Goal: Use online tool/utility: Utilize a website feature to perform a specific function

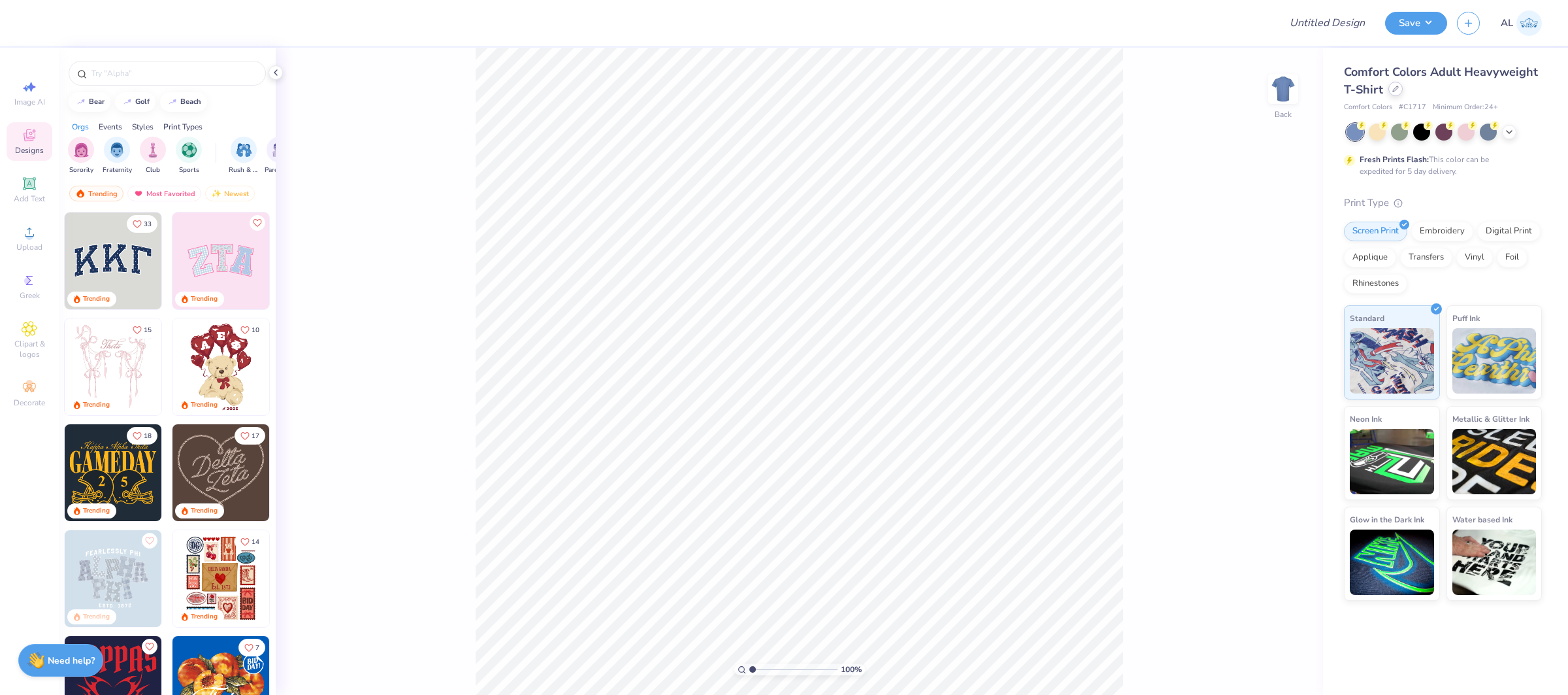
click at [1394, 89] on icon at bounding box center [1395, 88] width 7 height 7
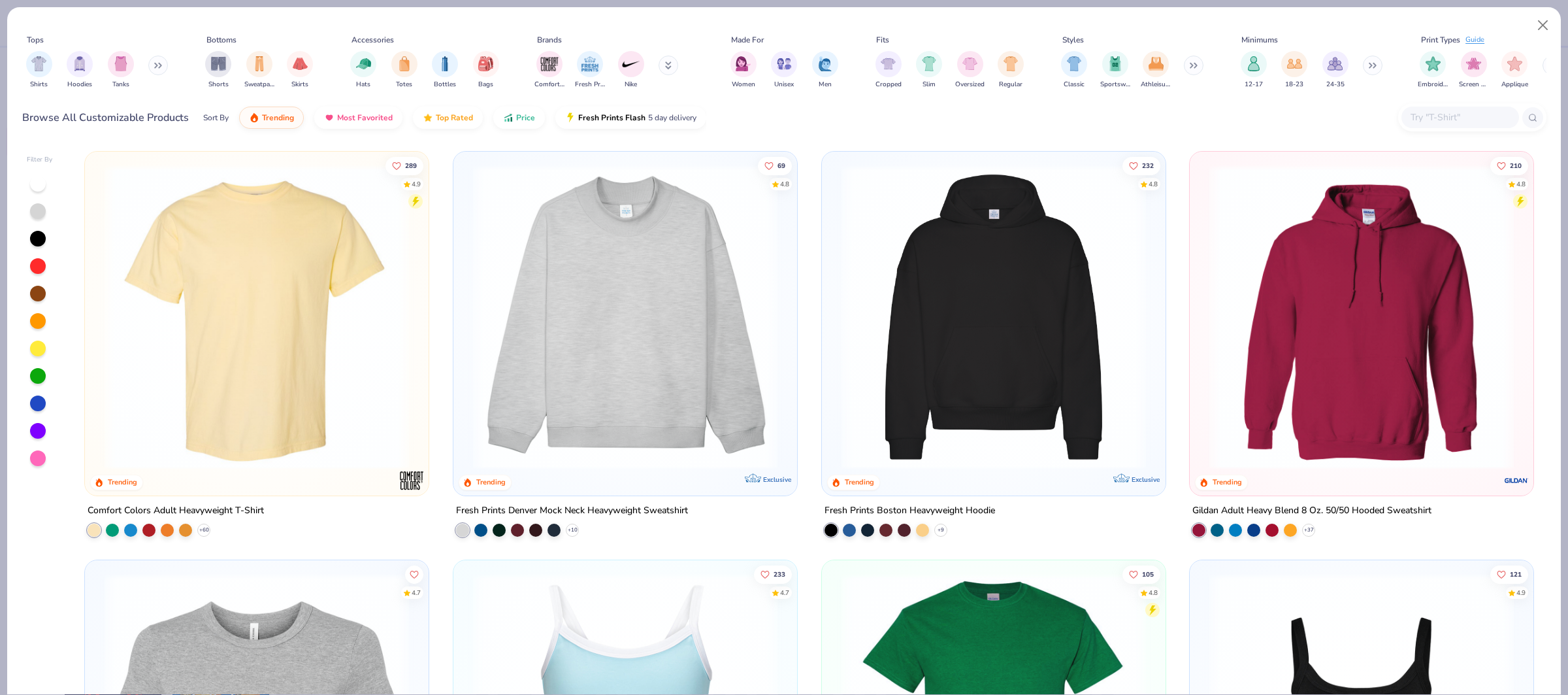
click at [1428, 115] on input "text" at bounding box center [1459, 117] width 100 height 15
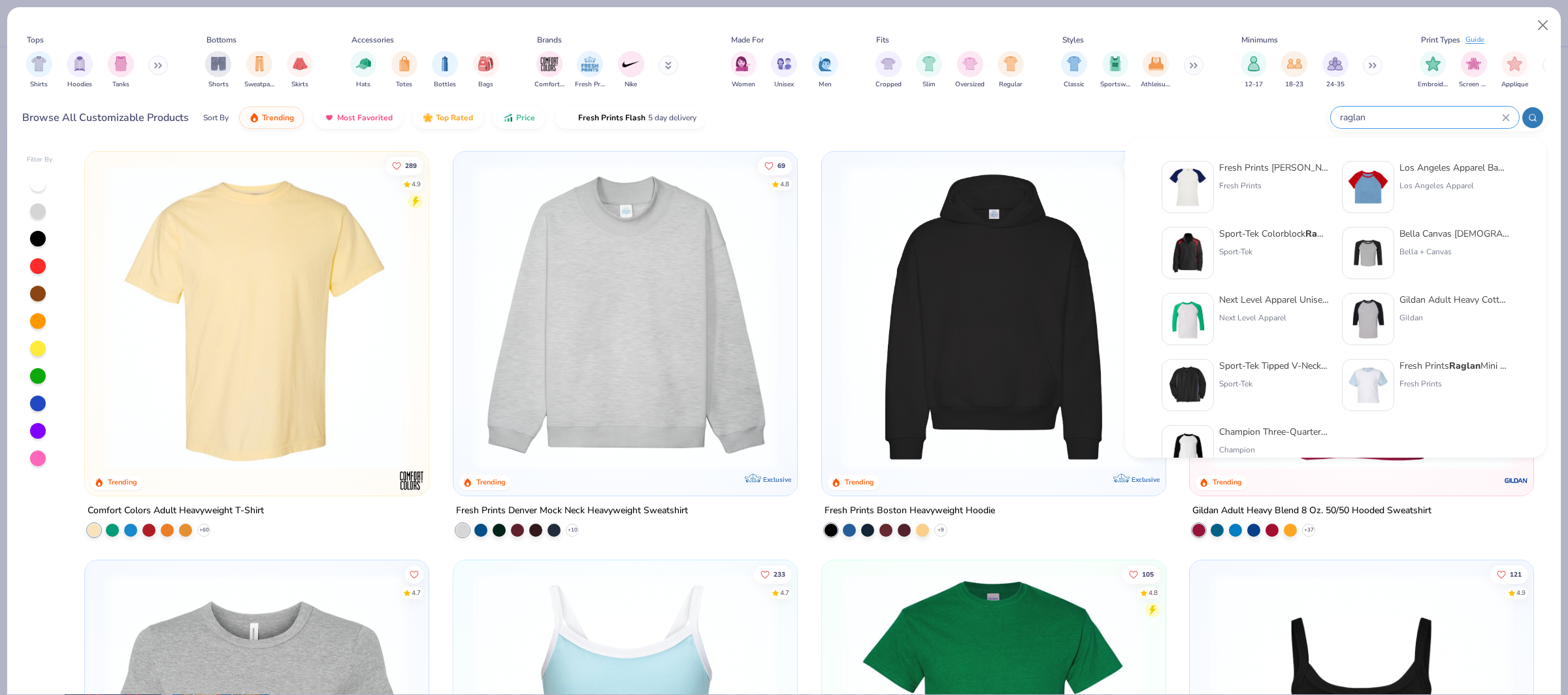
type input "raglan"
click at [1370, 373] on img at bounding box center [1368, 384] width 40 height 40
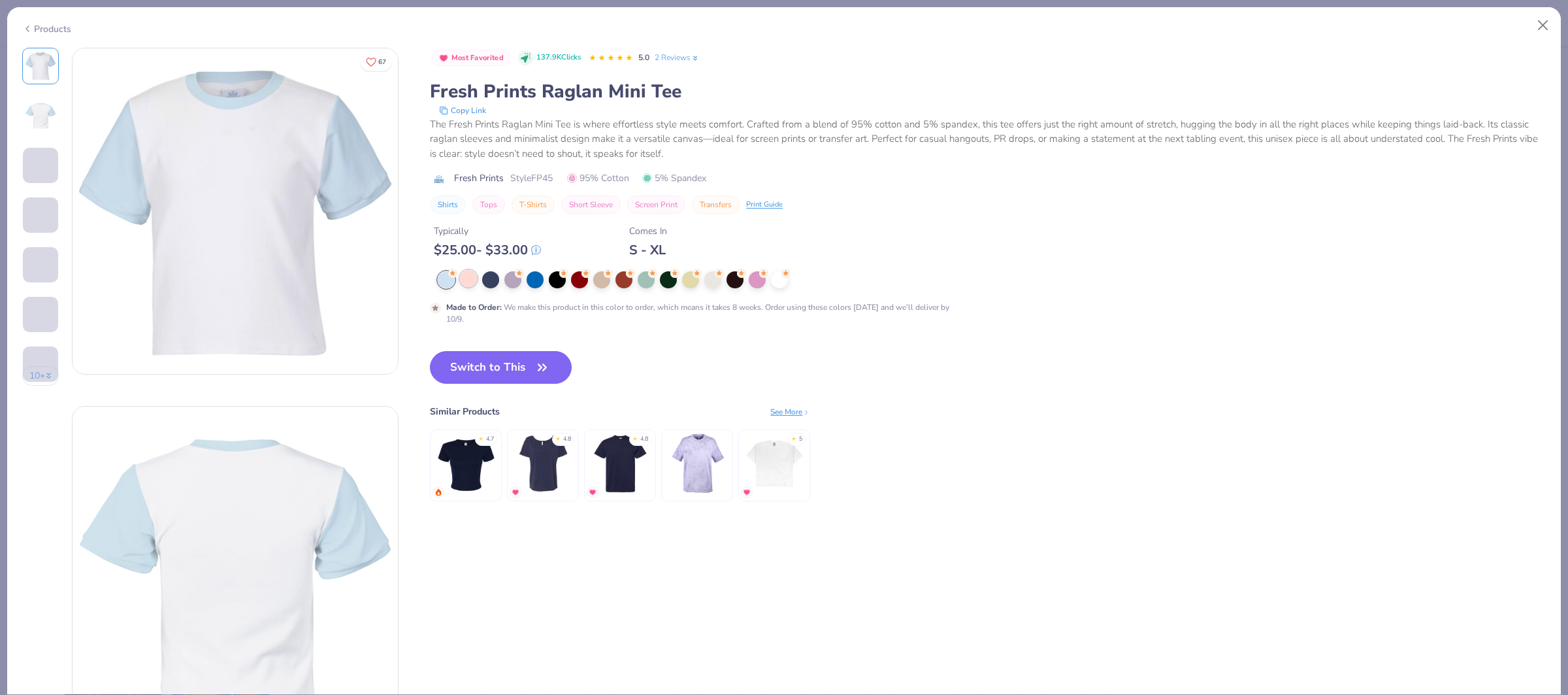
click at [473, 280] on div at bounding box center [468, 278] width 17 height 17
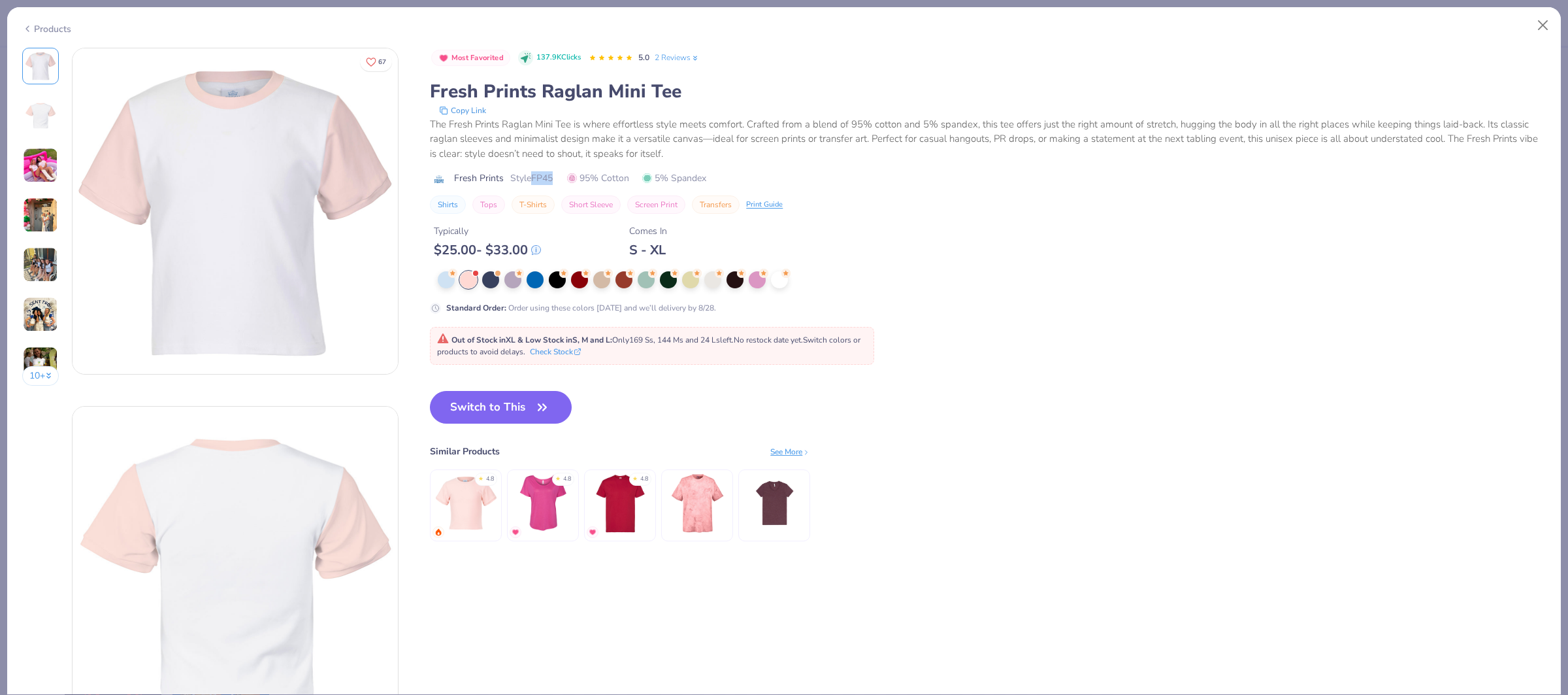
drag, startPoint x: 535, startPoint y: 174, endPoint x: 588, endPoint y: 259, distance: 100.2
click at [559, 173] on div "Fresh Prints Style FP45 95% Cotton 5% Spandex" at bounding box center [988, 178] width 1116 height 14
copy span "FP45"
click at [506, 399] on button "Switch to This" at bounding box center [500, 407] width 141 height 33
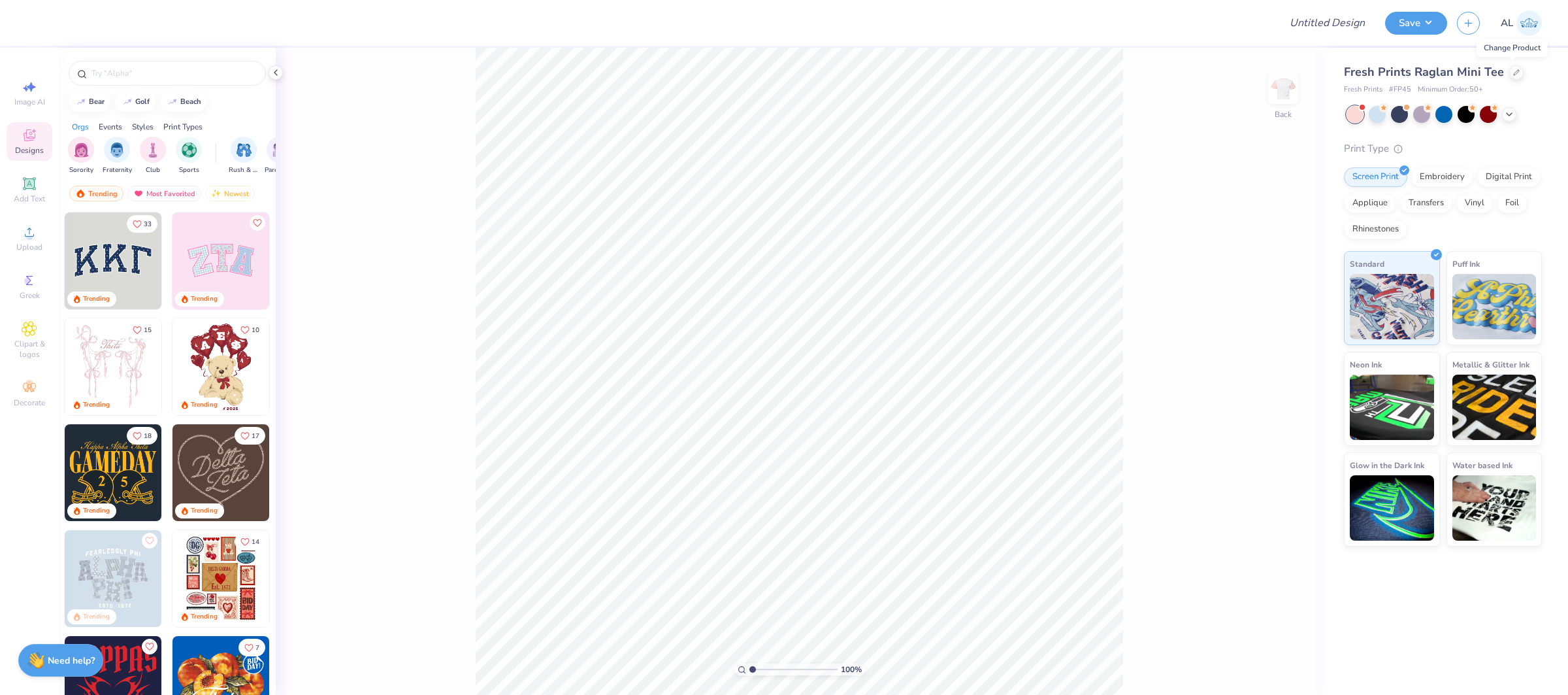
click at [1334, 2] on div "Design Title" at bounding box center [1327, 22] width 96 height 46
click at [1327, 16] on input "Design Title" at bounding box center [1312, 22] width 128 height 26
paste input "FPS239568"
type input "FPS239568"
click at [1403, 22] on button "Save" at bounding box center [1416, 21] width 62 height 22
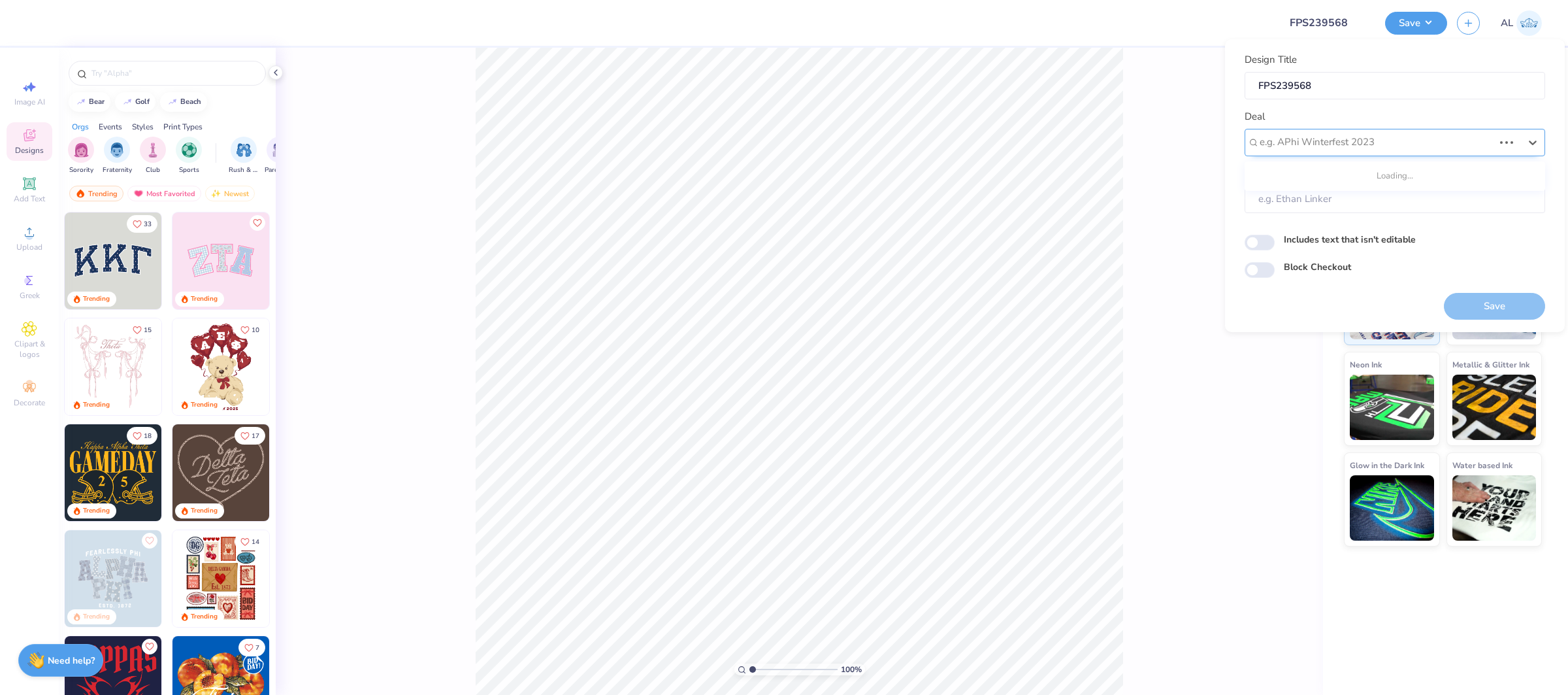
click at [1341, 144] on div at bounding box center [1377, 141] width 234 height 18
click at [1313, 175] on div "Design Tool Gallery" at bounding box center [1395, 177] width 290 height 22
type input "design tool gallery"
type input "Design Tool Gallery User"
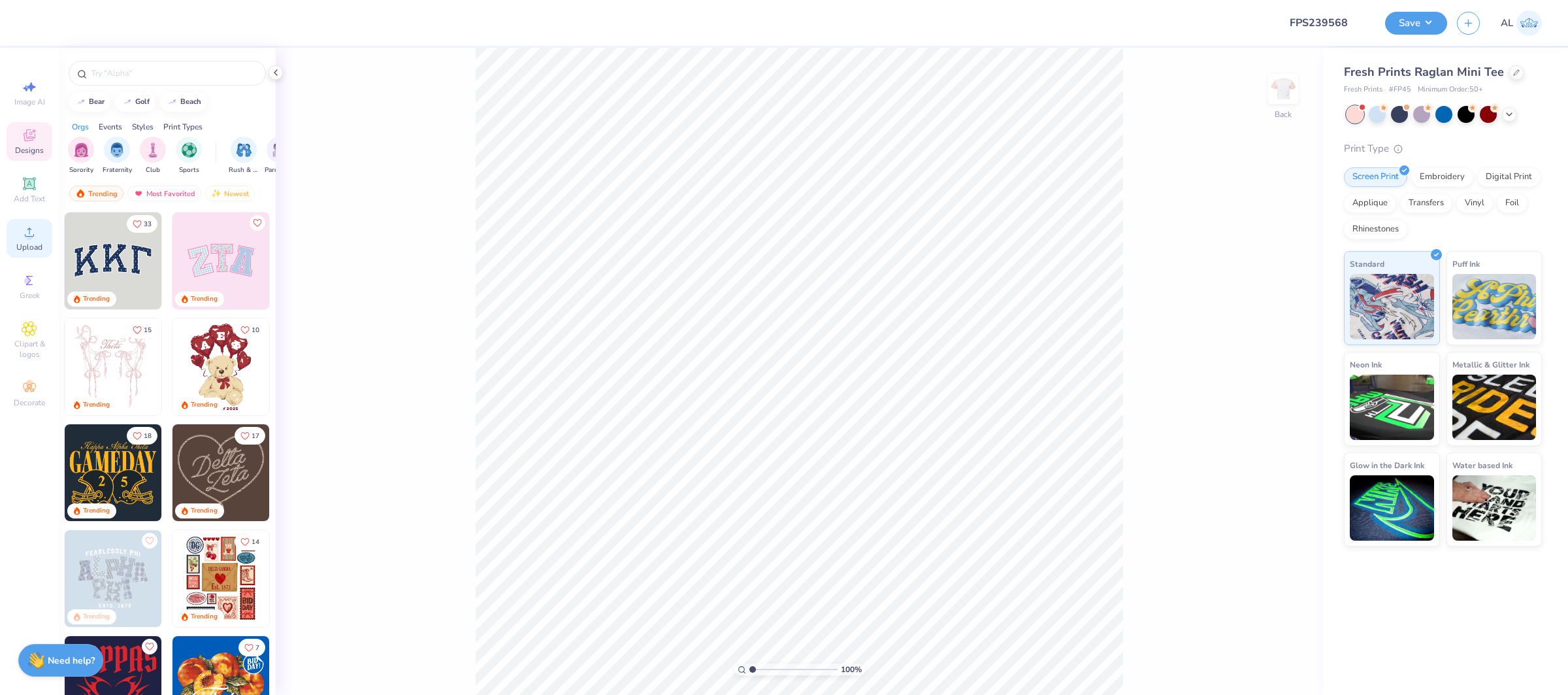
click at [34, 250] on span "Upload" at bounding box center [29, 246] width 26 height 10
drag, startPoint x: 32, startPoint y: 276, endPoint x: 48, endPoint y: 259, distance: 23.3
click at [48, 259] on div "Image AI Designs Add Text Upload Greek Clipart & logos Decorate" at bounding box center [29, 244] width 46 height 339
click at [33, 236] on icon at bounding box center [30, 232] width 9 height 9
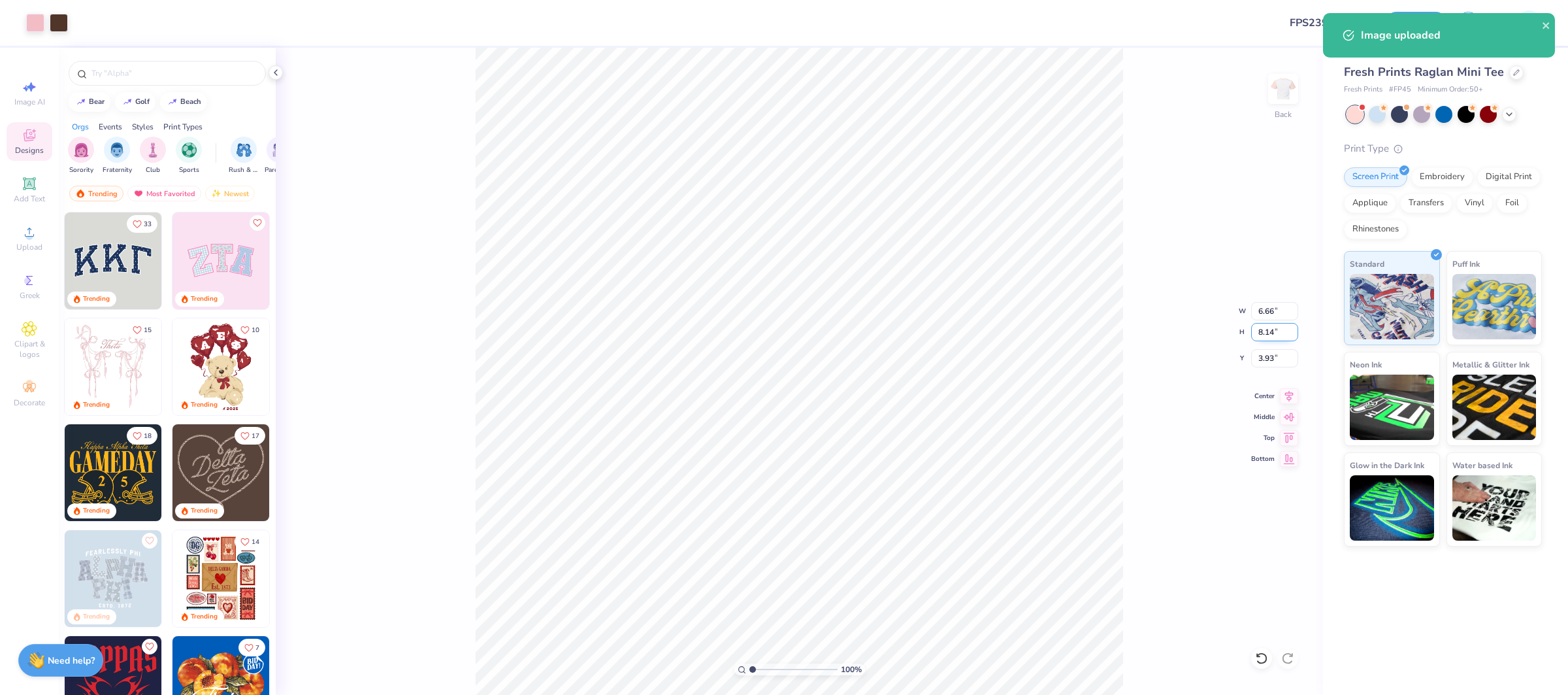
click at [1266, 336] on input "8.14" at bounding box center [1275, 333] width 47 height 19
type input "8"
type input "6.54"
type input "8.00"
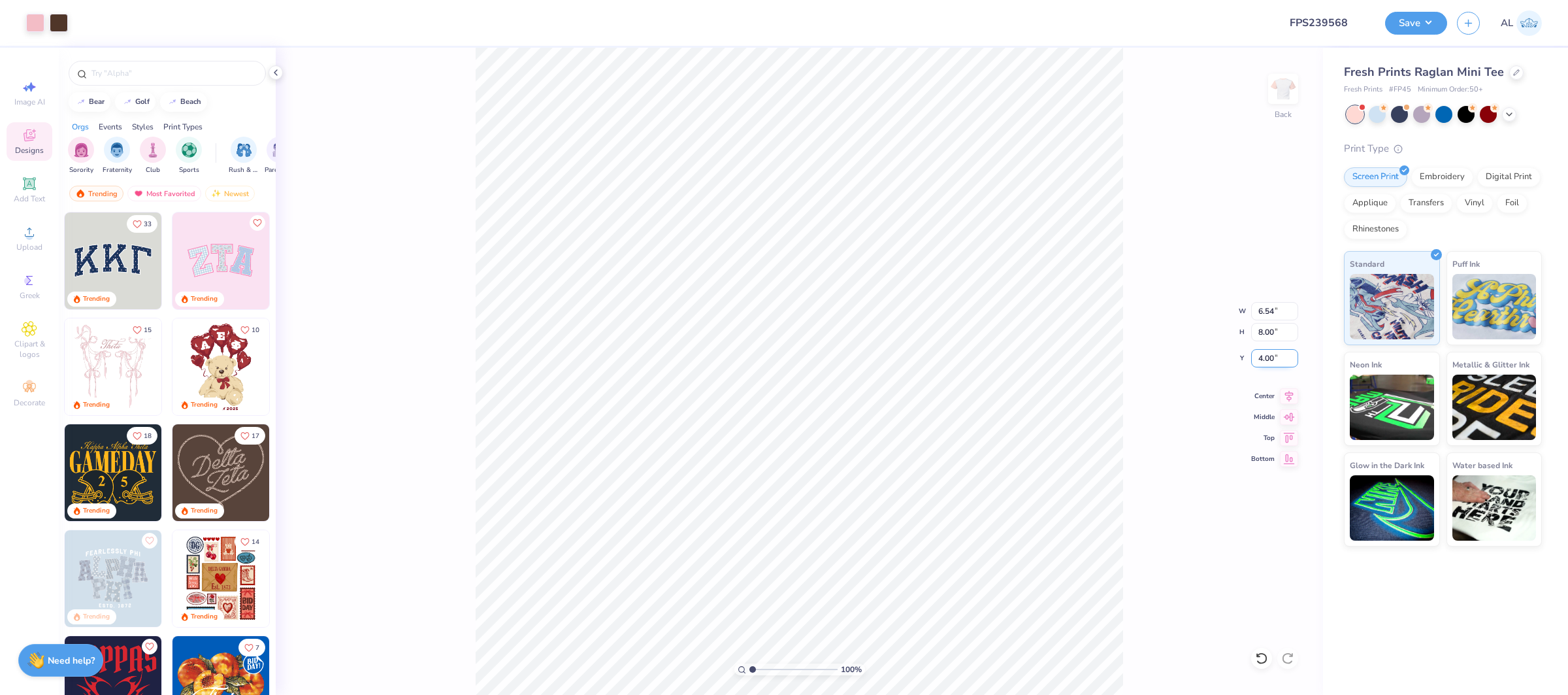
click at [1268, 359] on input "4.00" at bounding box center [1275, 359] width 47 height 19
click at [1268, 359] on input "2.00" at bounding box center [1275, 359] width 47 height 19
type input "1.50"
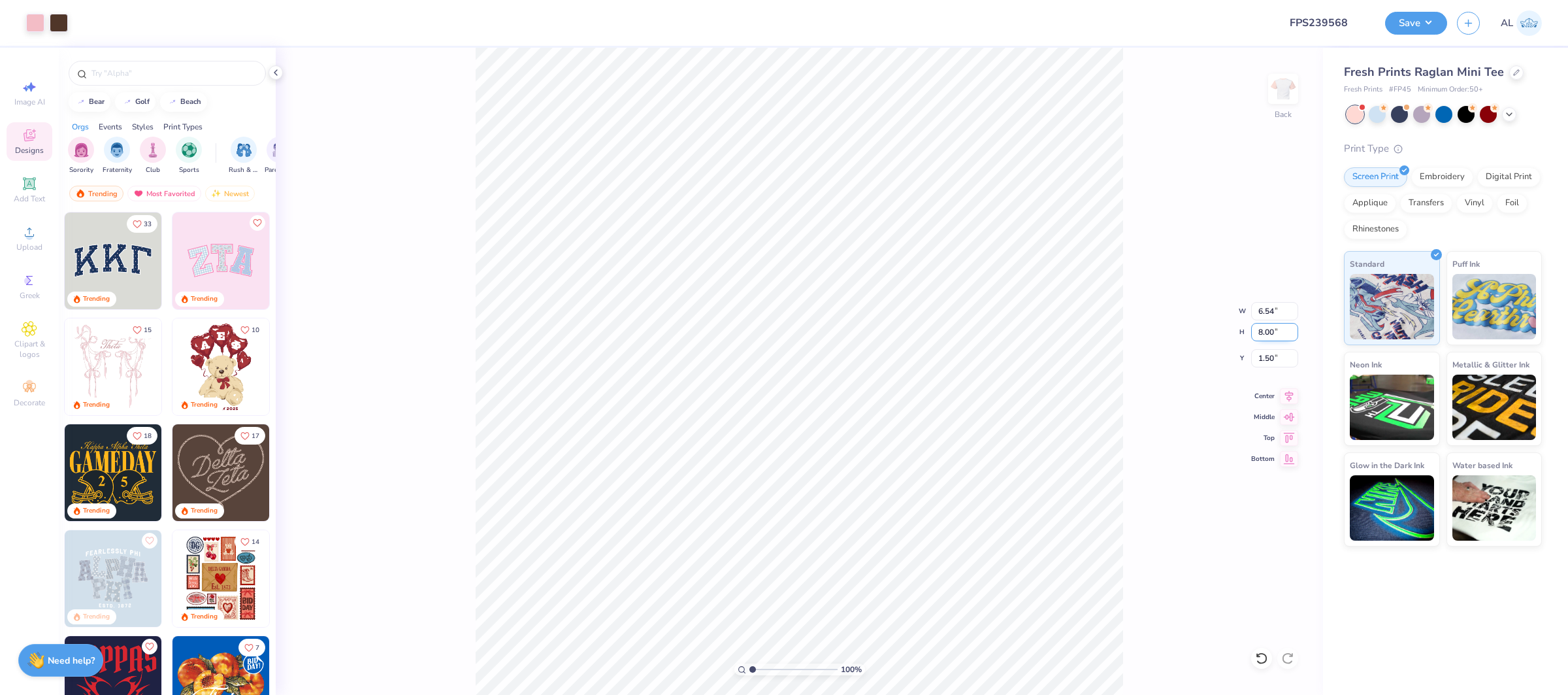
click at [1267, 331] on input "8.00" at bounding box center [1275, 333] width 47 height 19
type input "7"
type input "5.73"
type input "7.00"
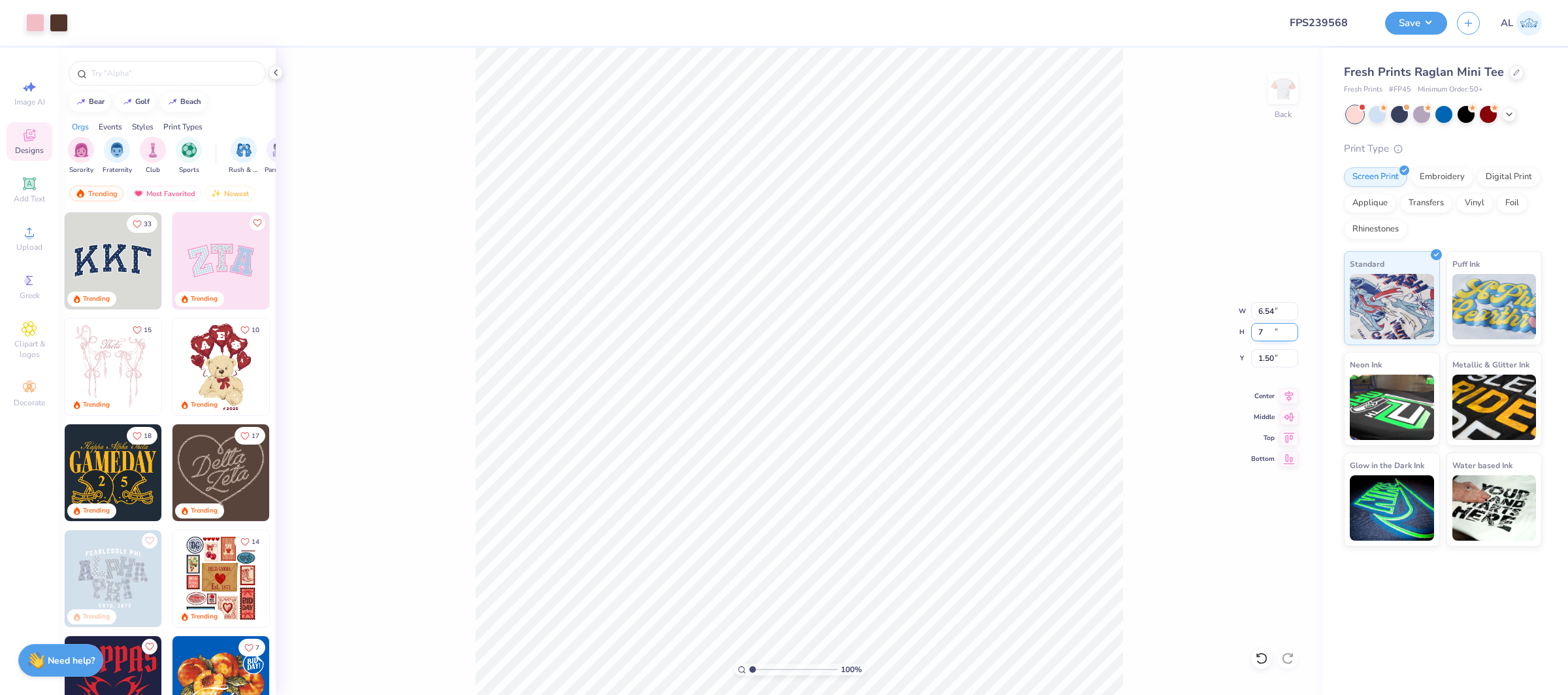
type input "2.00"
type input "7.5"
type input "6.14"
type input "7.50"
click at [1269, 358] on input "1.75" at bounding box center [1275, 359] width 47 height 19
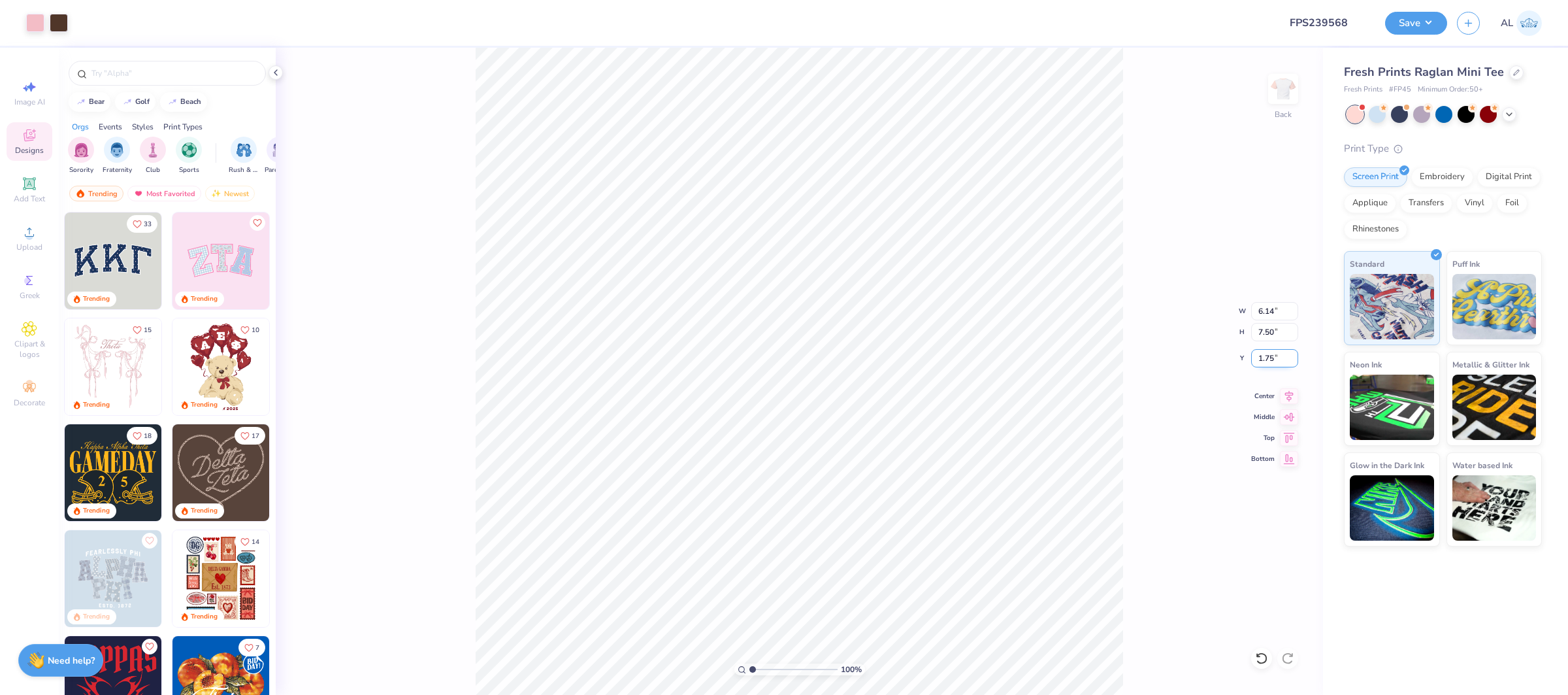
click at [1269, 358] on input "1.75" at bounding box center [1275, 359] width 47 height 19
type input "1.50"
click at [1284, 392] on icon at bounding box center [1289, 394] width 19 height 16
click at [15, 227] on div "Upload" at bounding box center [29, 238] width 46 height 38
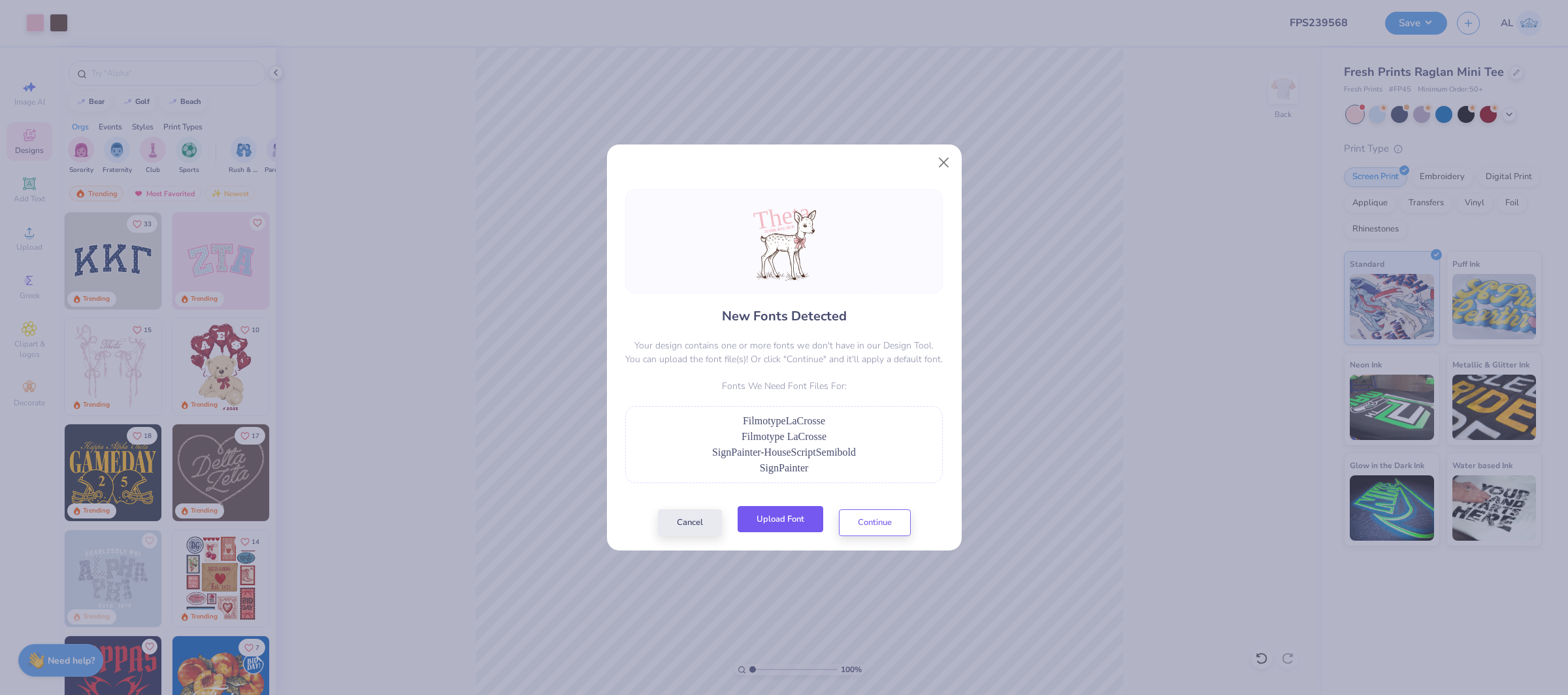
click at [801, 516] on button "Upload Font" at bounding box center [780, 519] width 85 height 27
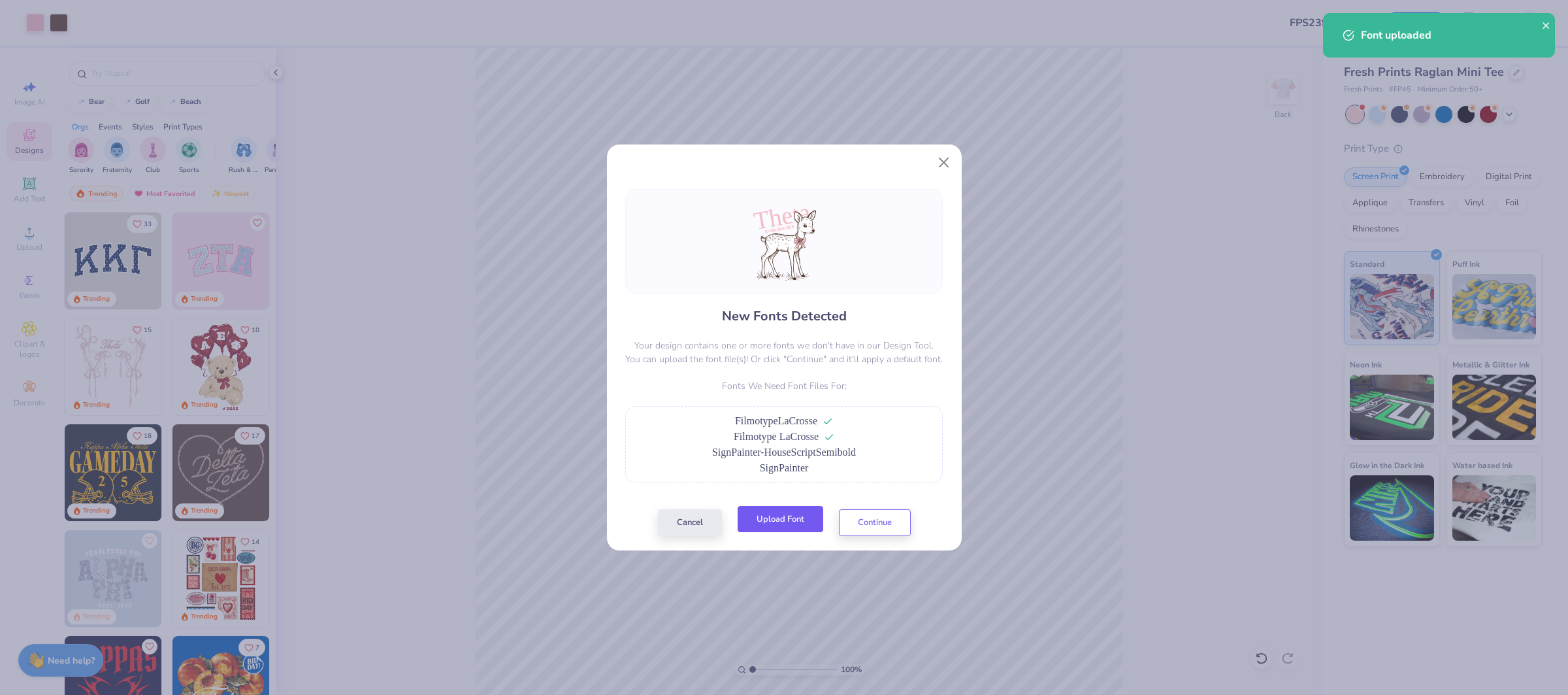
click at [797, 513] on button "Upload Font" at bounding box center [780, 519] width 85 height 27
copy span "SignPainter-HouseScriptSemibold"
drag, startPoint x: 709, startPoint y: 450, endPoint x: 881, endPoint y: 453, distance: 172.0
click at [881, 453] on div "SignPainter-HouseScriptSemibold" at bounding box center [784, 452] width 303 height 16
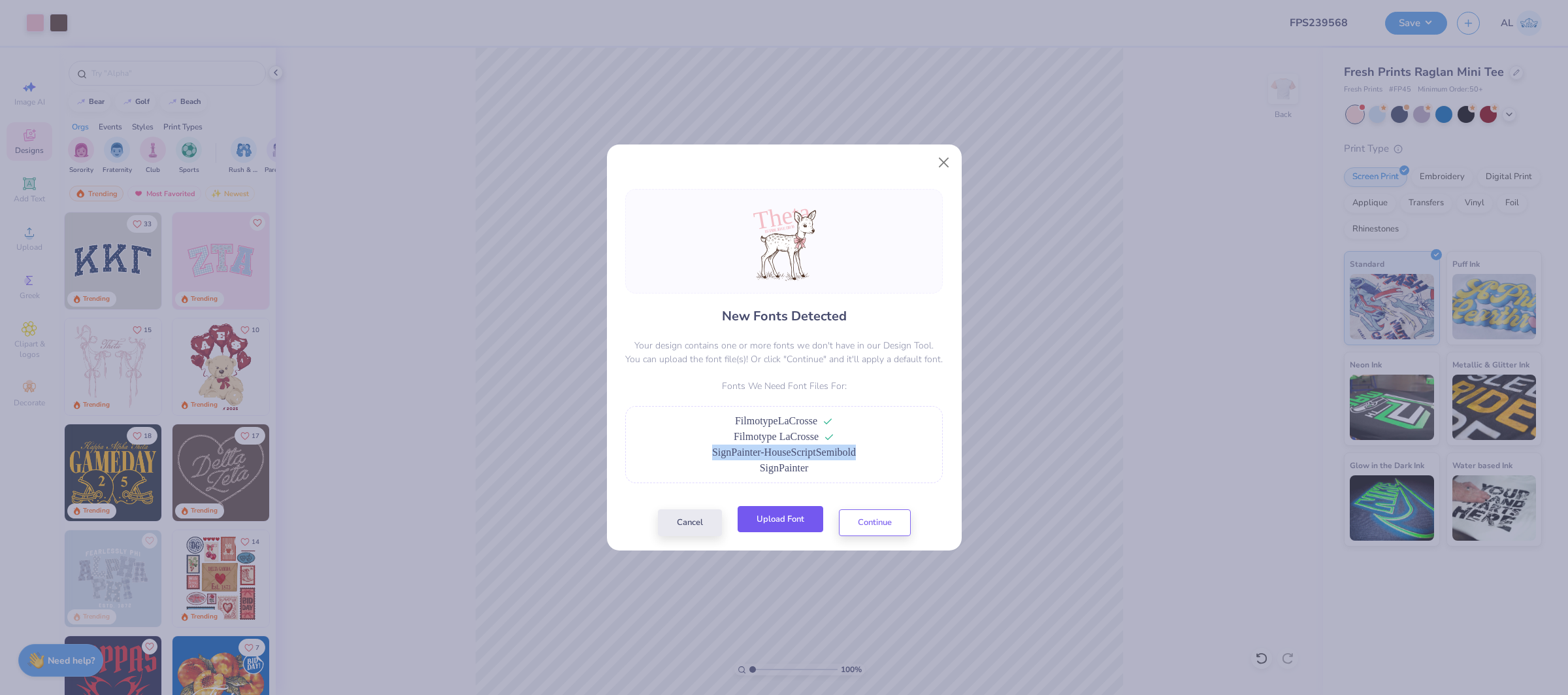
click at [780, 515] on button "Upload Font" at bounding box center [780, 519] width 85 height 27
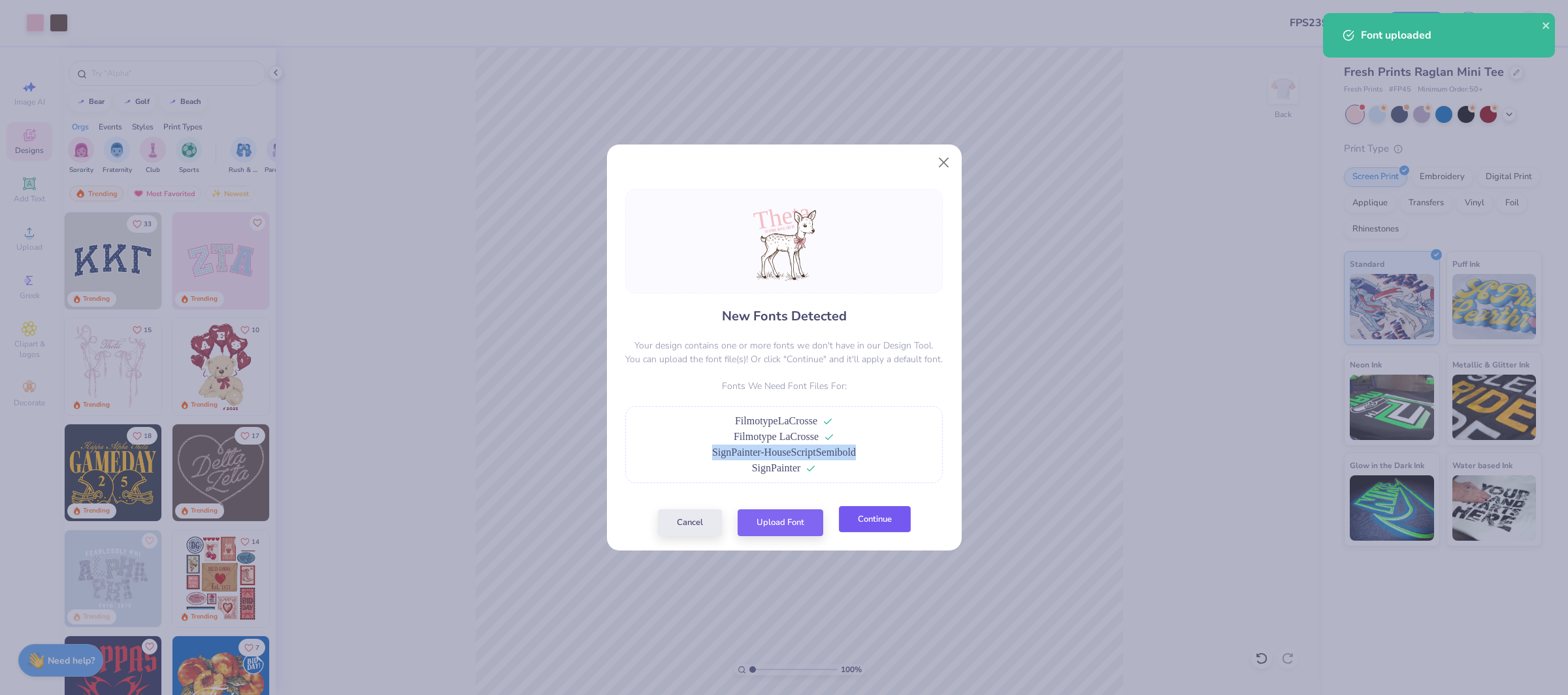
click at [874, 517] on button "Continue" at bounding box center [874, 519] width 72 height 27
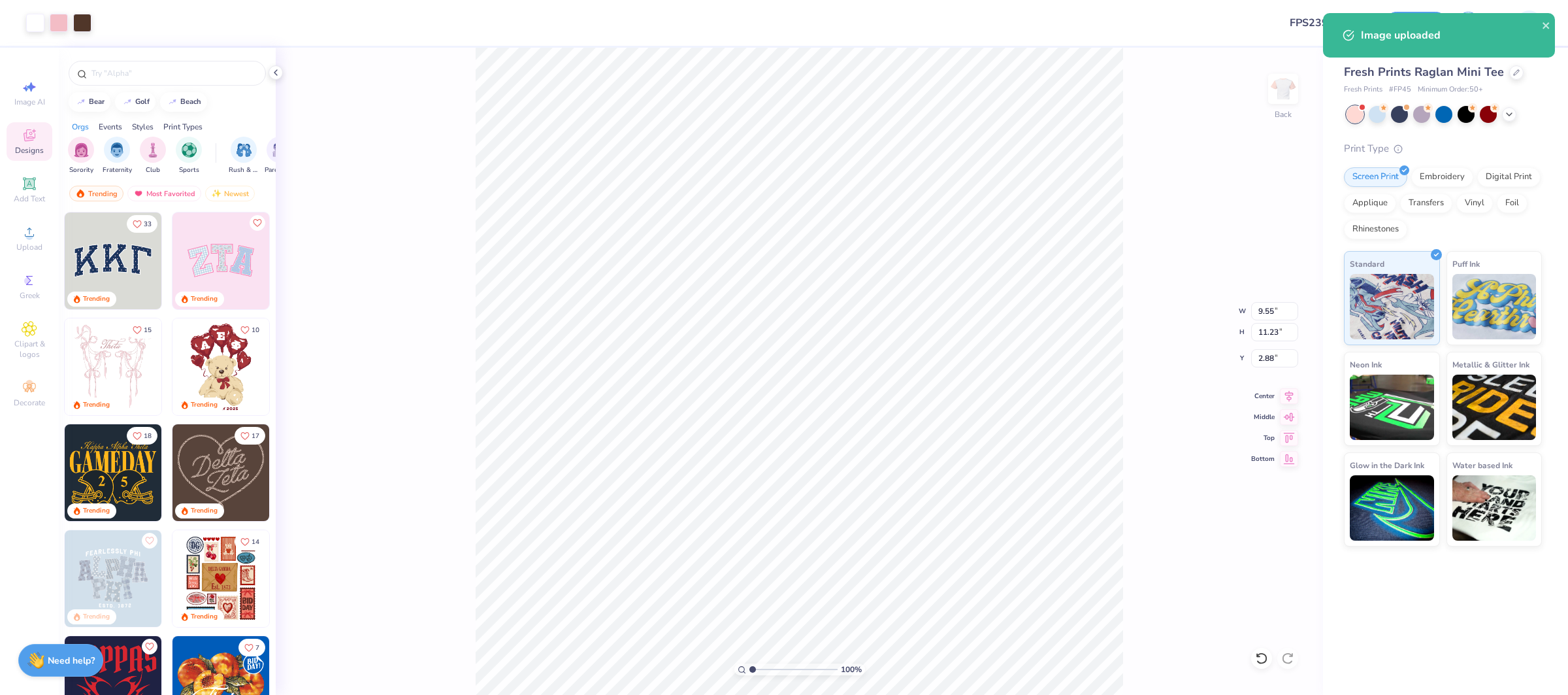
type input "5.73"
type input "1.44"
type input "5.08"
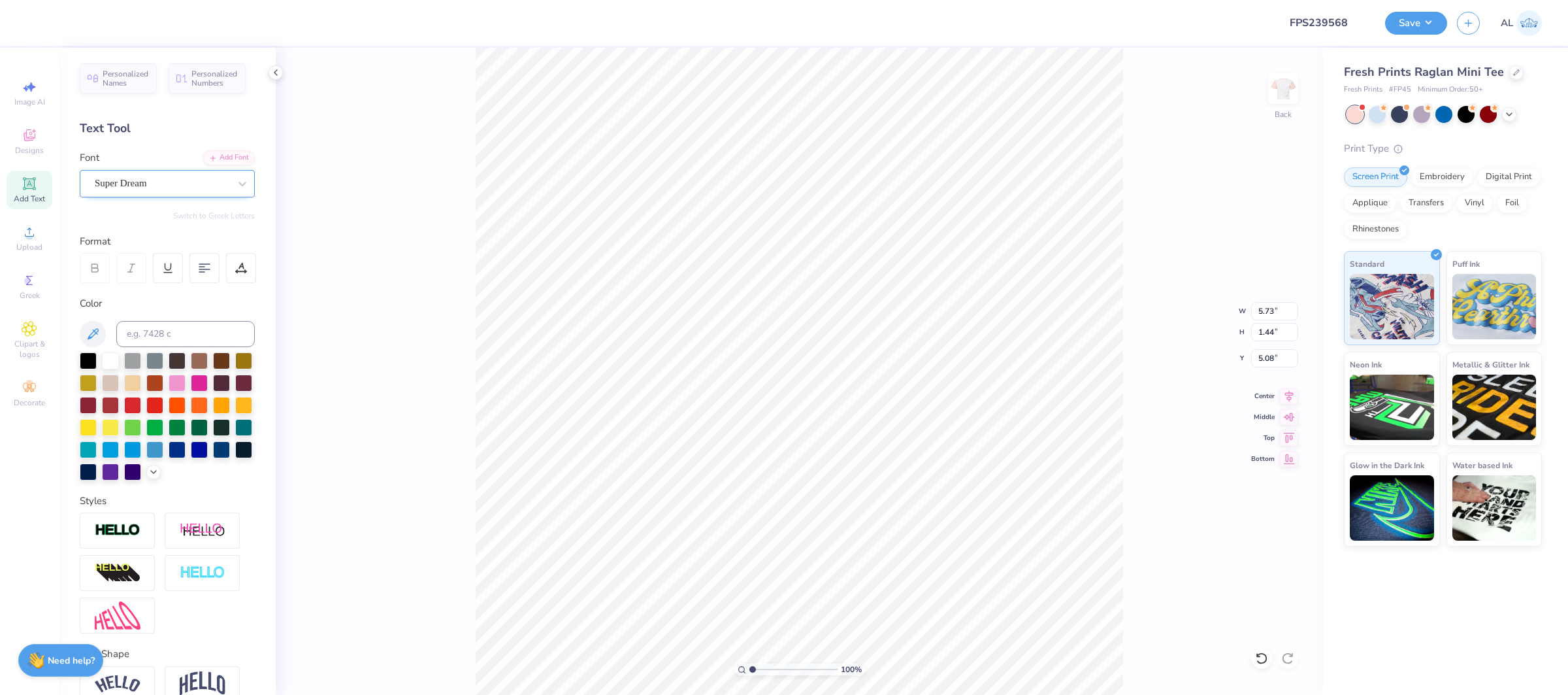
click at [181, 187] on div "Super Dream" at bounding box center [162, 184] width 138 height 21
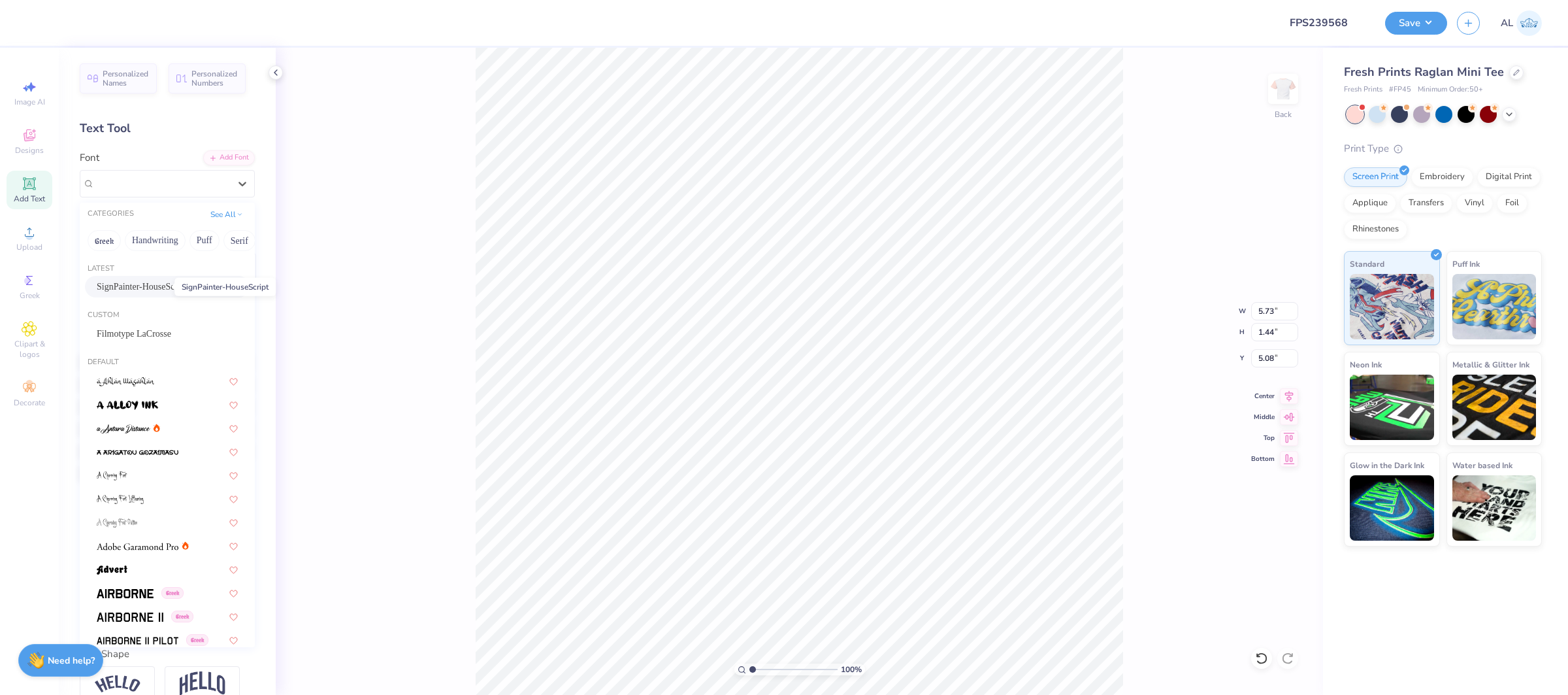
click at [162, 292] on span "SignPainter-HouseScript" at bounding box center [141, 287] width 91 height 14
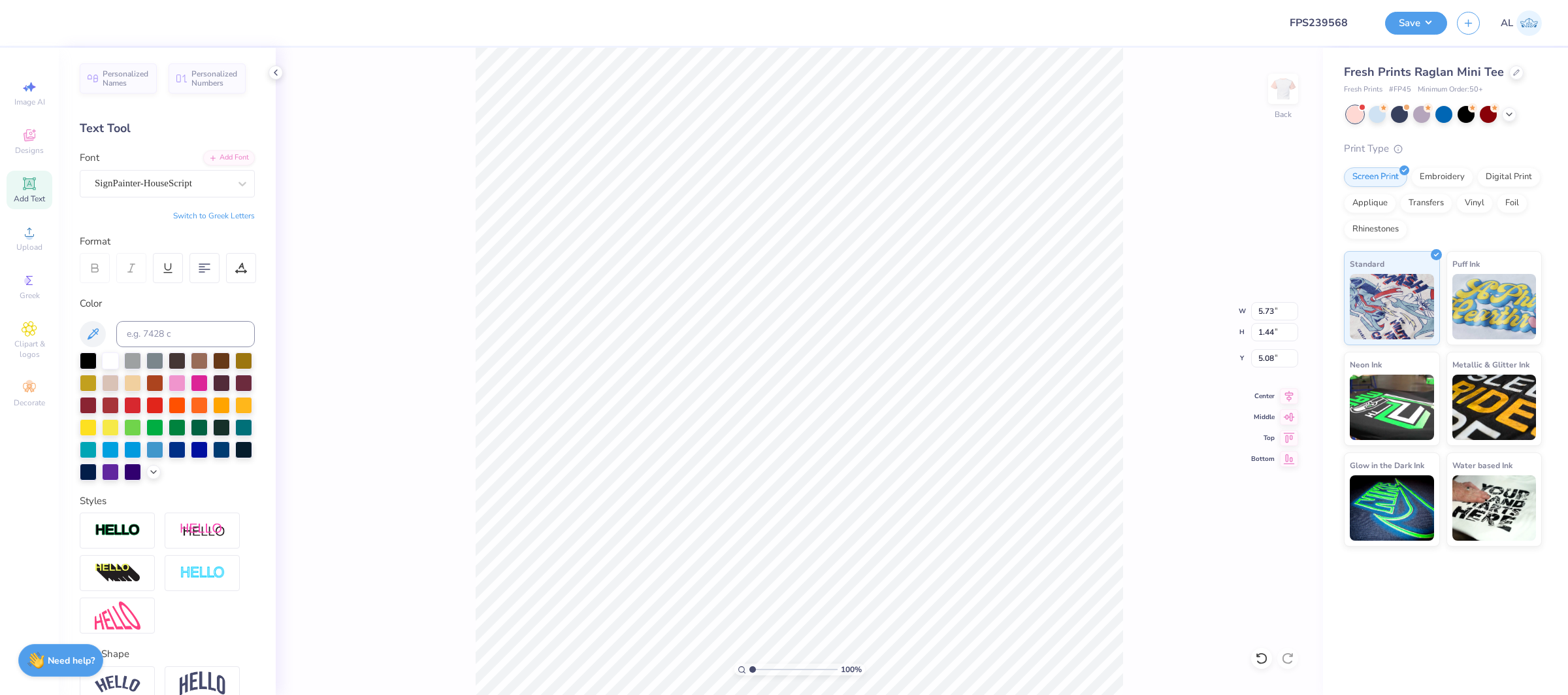
type input "3.93"
type input "1.09"
type input "5.29"
type input "9.55"
type input "11.23"
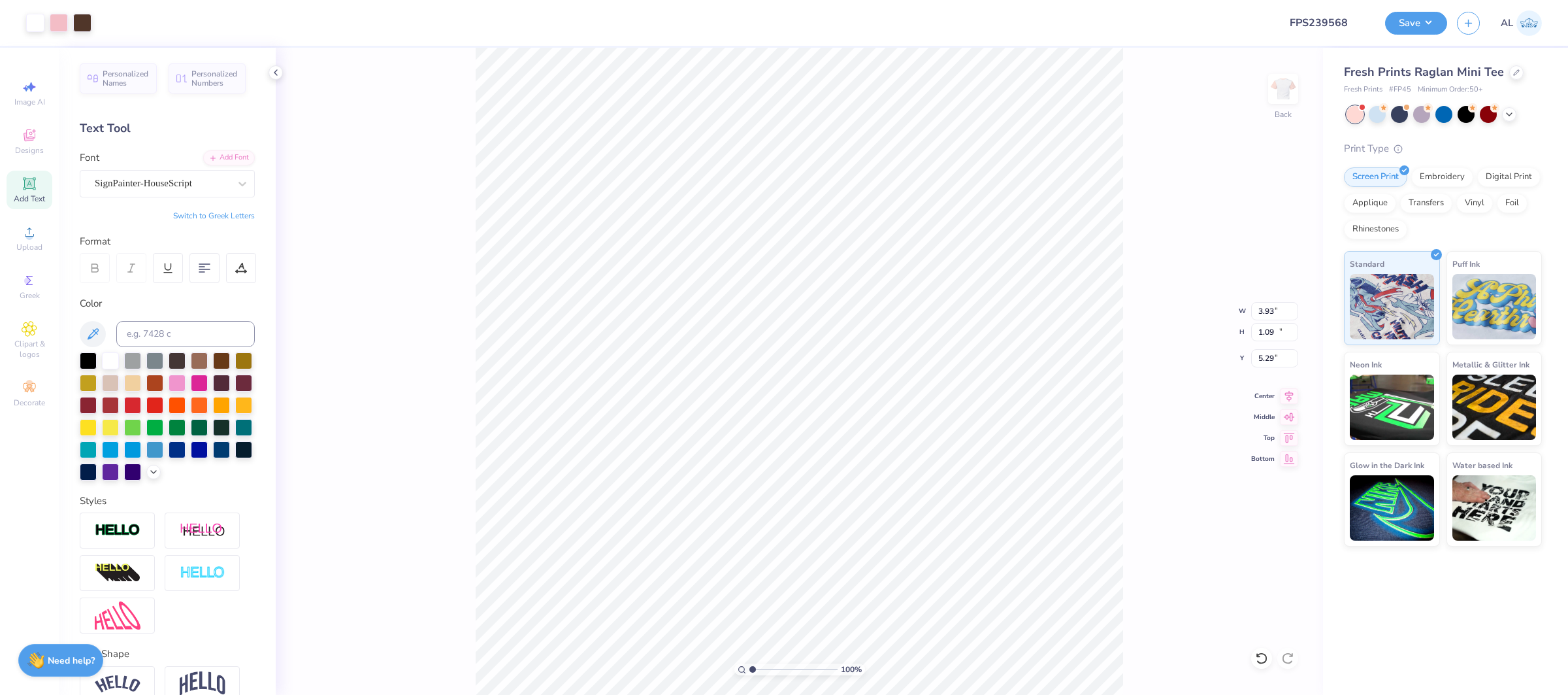
type input "2.88"
type input "10.79"
type input "3.87"
type input "1.89"
click at [118, 192] on div "Super Dream" at bounding box center [162, 184] width 138 height 21
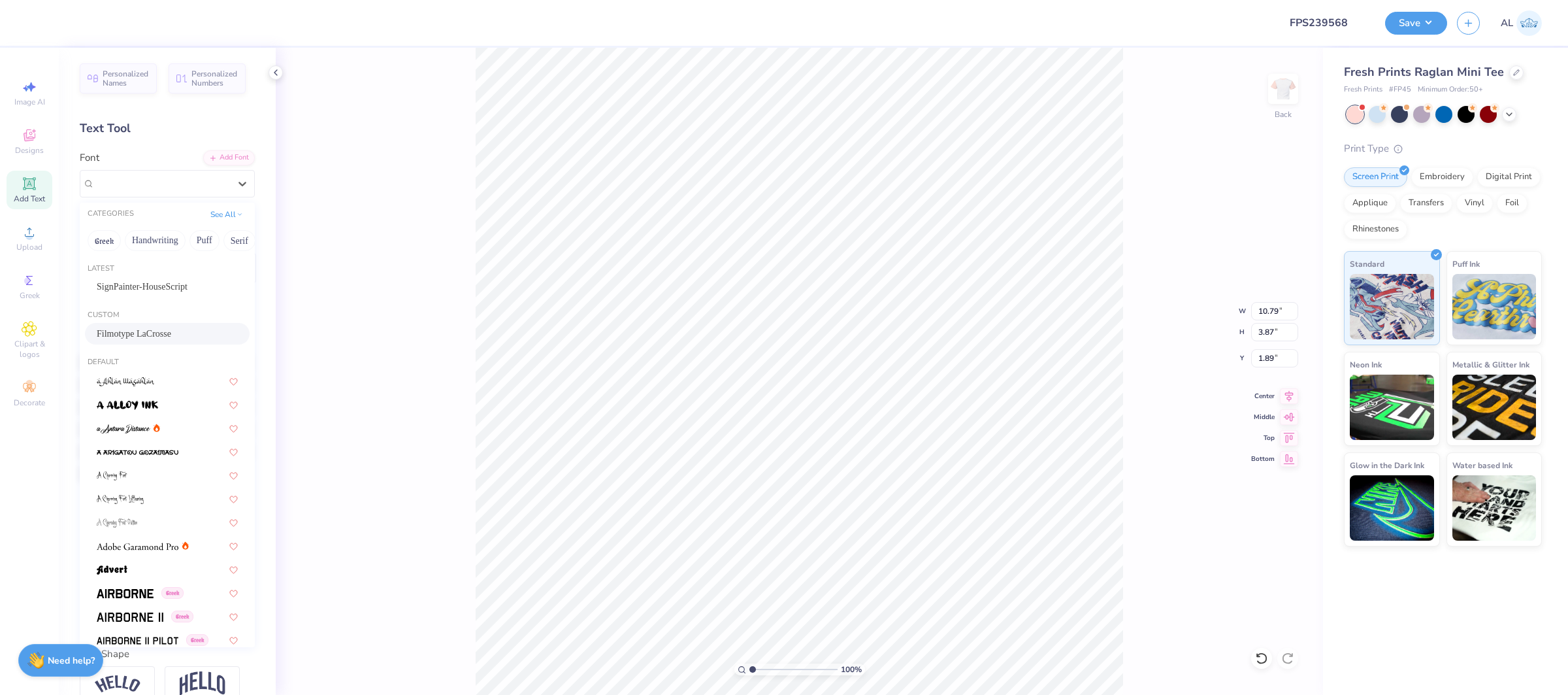
click at [119, 328] on span "Filmotype LaCrosse" at bounding box center [134, 333] width 75 height 14
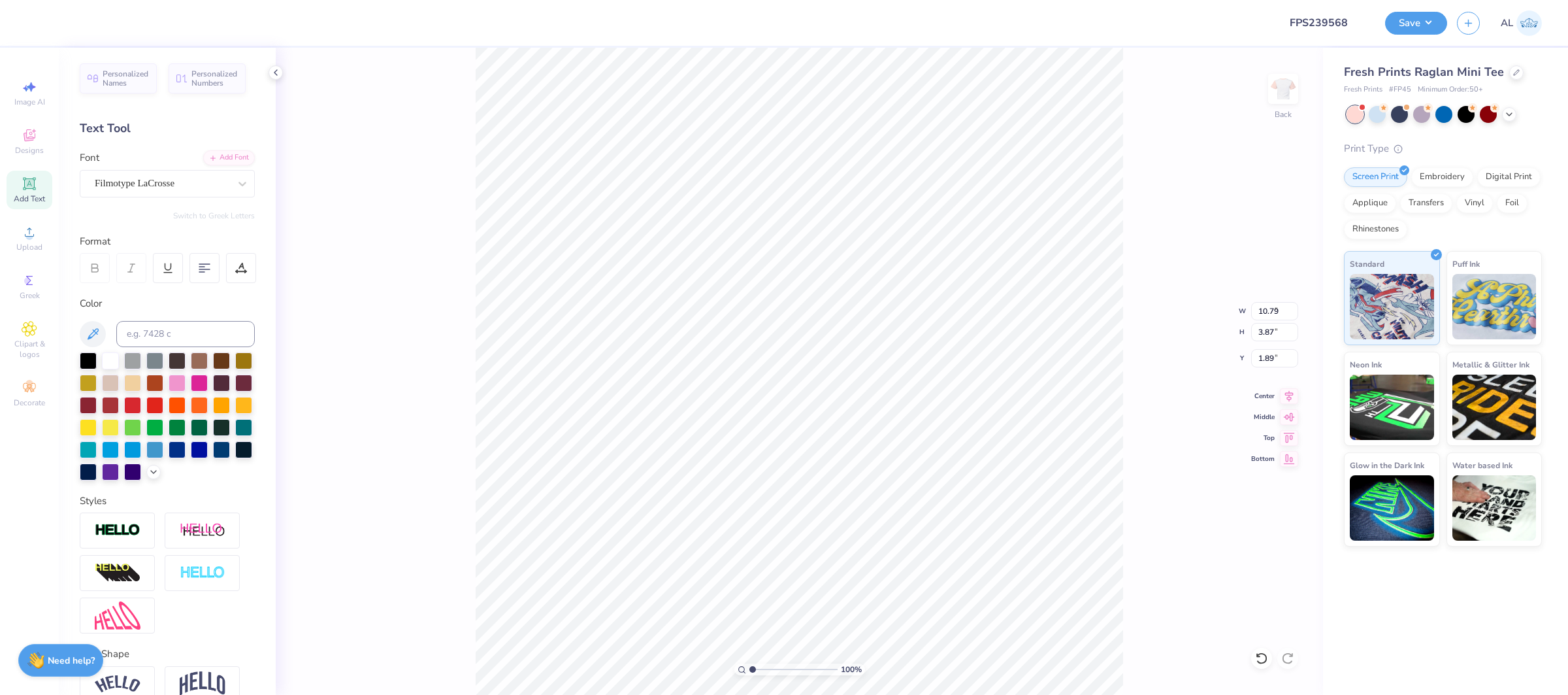
type input "6.60"
type input "3.80"
type input "2.21"
type input "9.55"
type input "11.23"
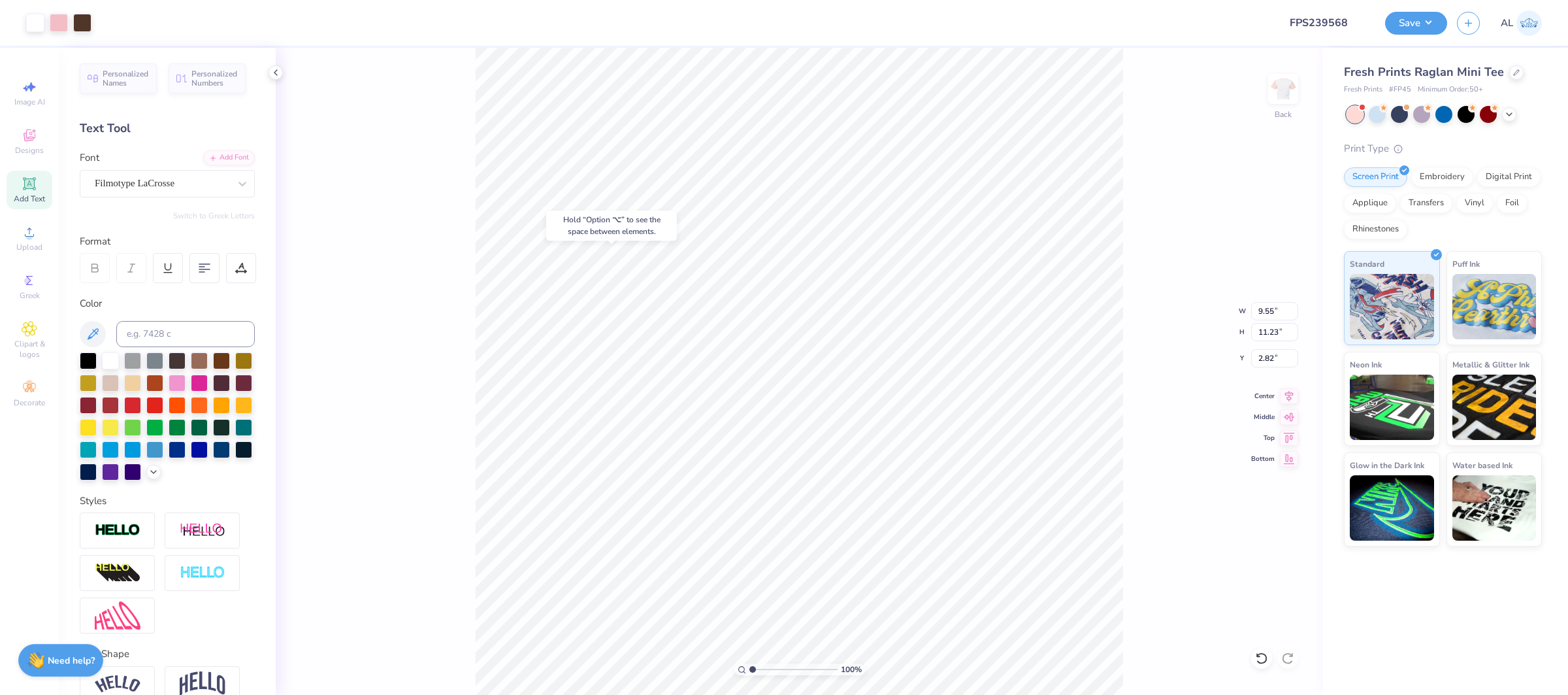
type input "2.88"
click at [604, 209] on body "Art colors Design Title FPS239568 Save AL Image AI Designs Add Text Upload Gree…" at bounding box center [784, 348] width 1568 height 695
type input "5.60"
type input "6.97"
type input "7.13"
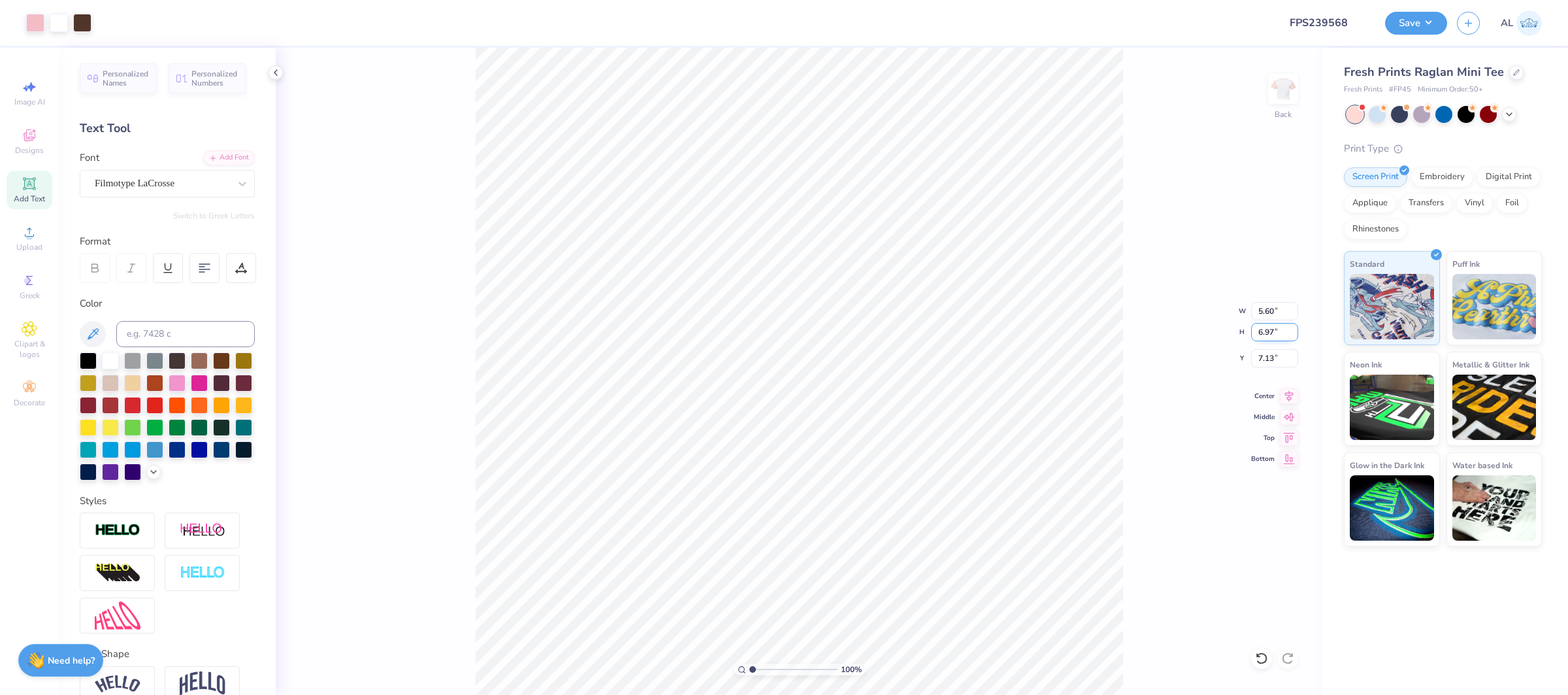
click at [1264, 328] on input "6.97" at bounding box center [1275, 333] width 47 height 19
type input "6.14"
type input "7.50"
type input "1.50"
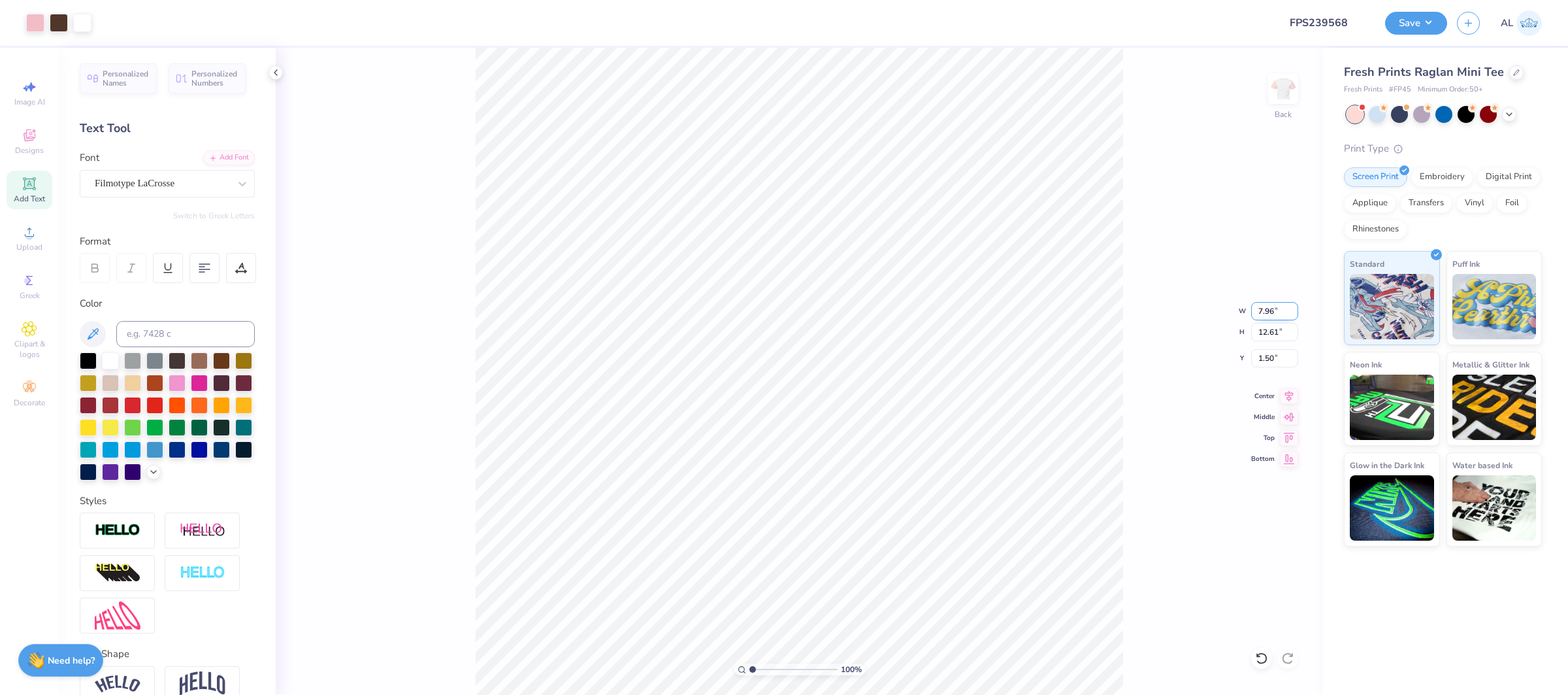
click at [1268, 310] on input "7.96" at bounding box center [1275, 311] width 47 height 19
type input "6.14"
type input "9.72"
type input "2.94"
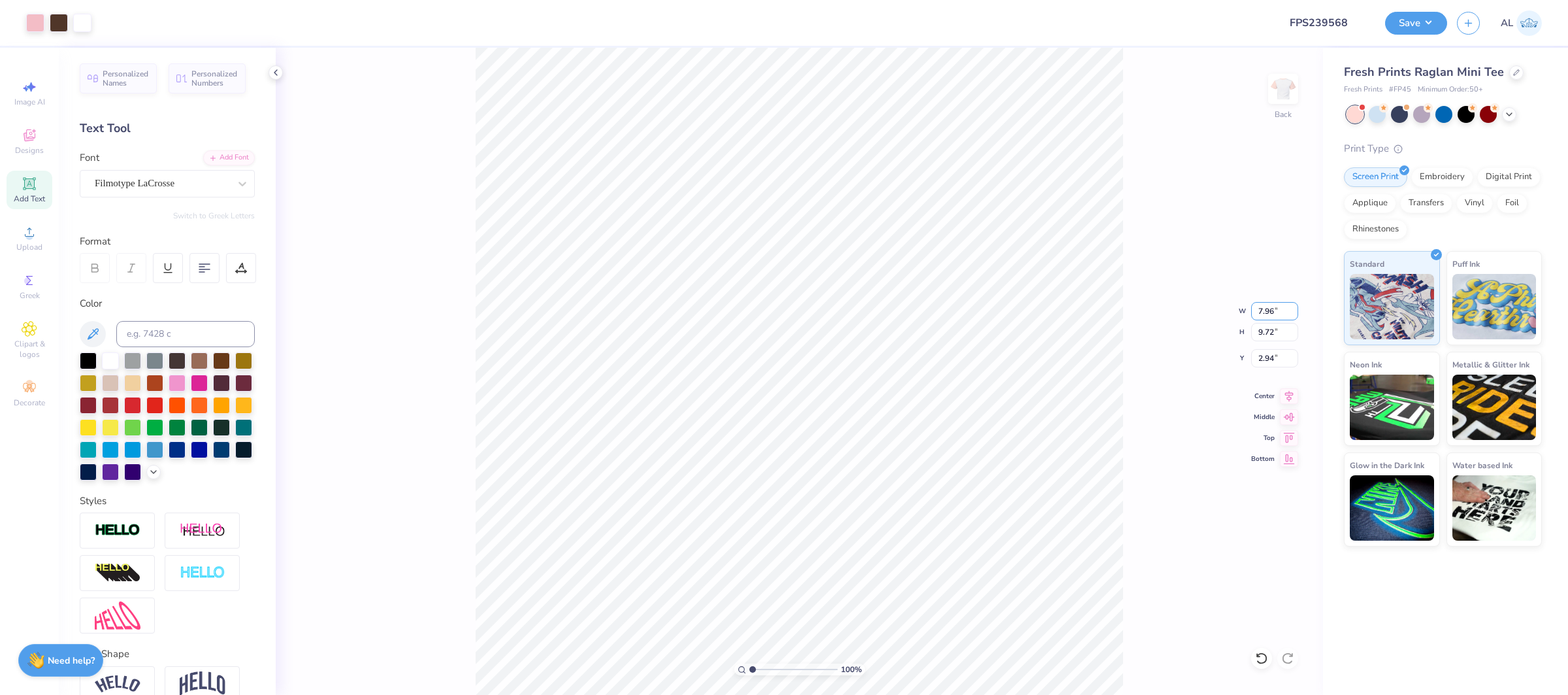
type input "7.96"
type input "6.10"
type input "7.60"
type input "5.71"
click at [1275, 310] on input "6.10" at bounding box center [1275, 311] width 47 height 19
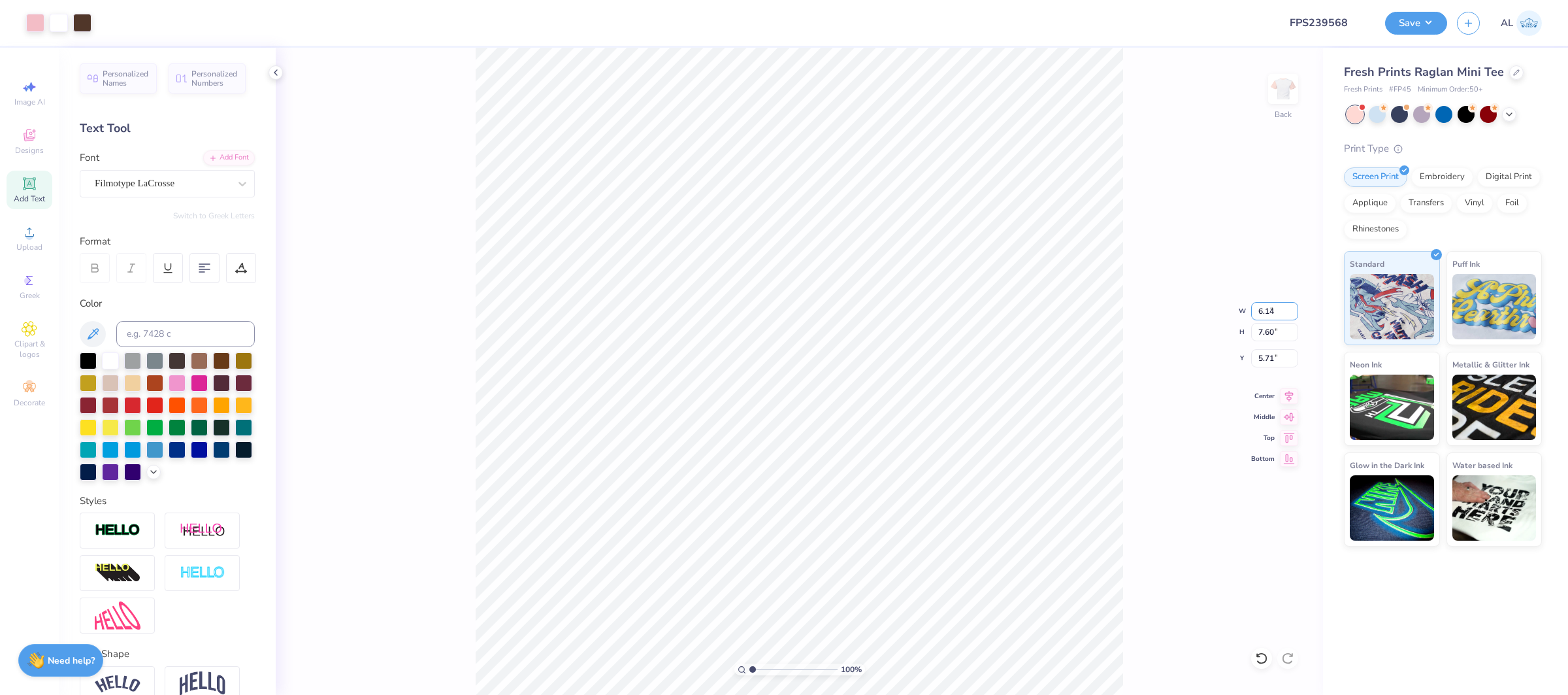
type input "6.14"
type input "7.65"
type input "5.68"
type input "7.09"
type input "4.24"
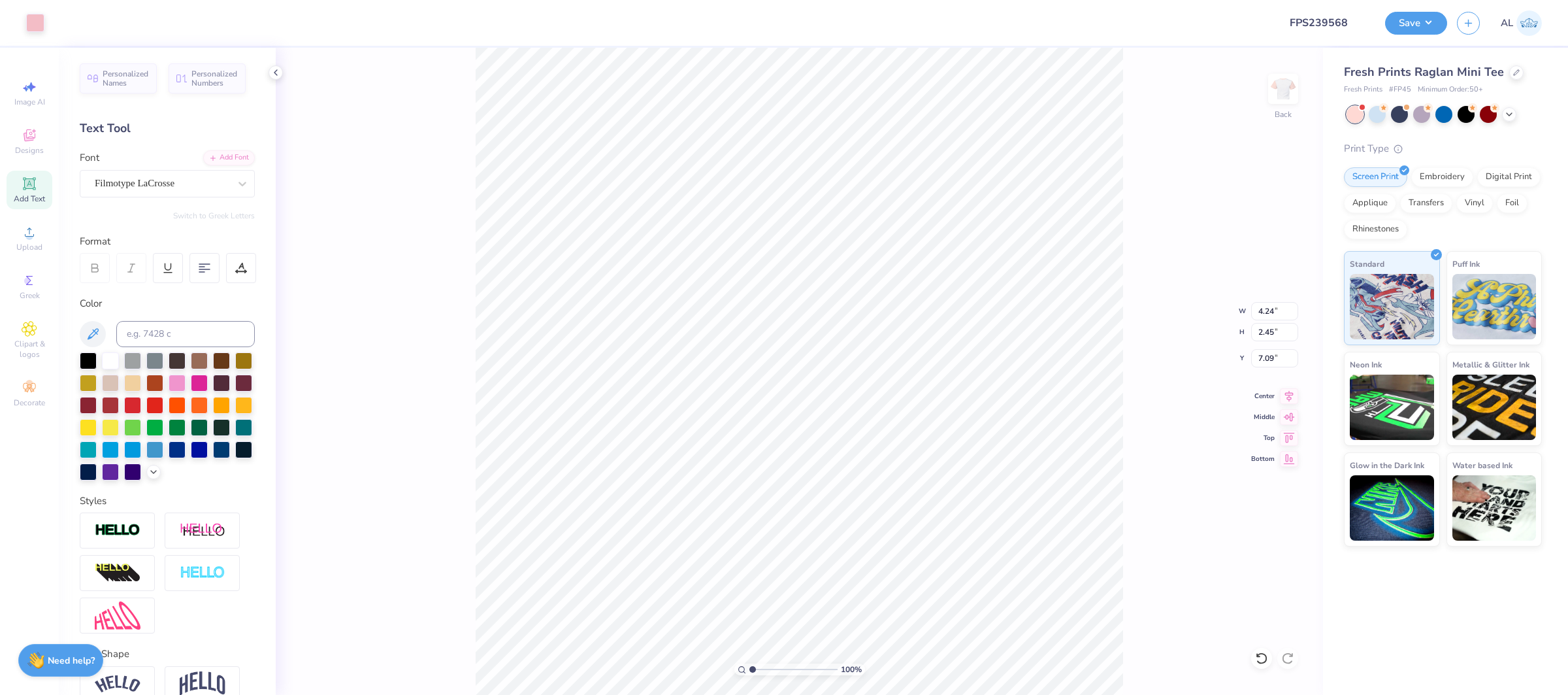
type input "2.45"
type input "1.50"
type input "2.53"
type input "0.70"
type input "3.43"
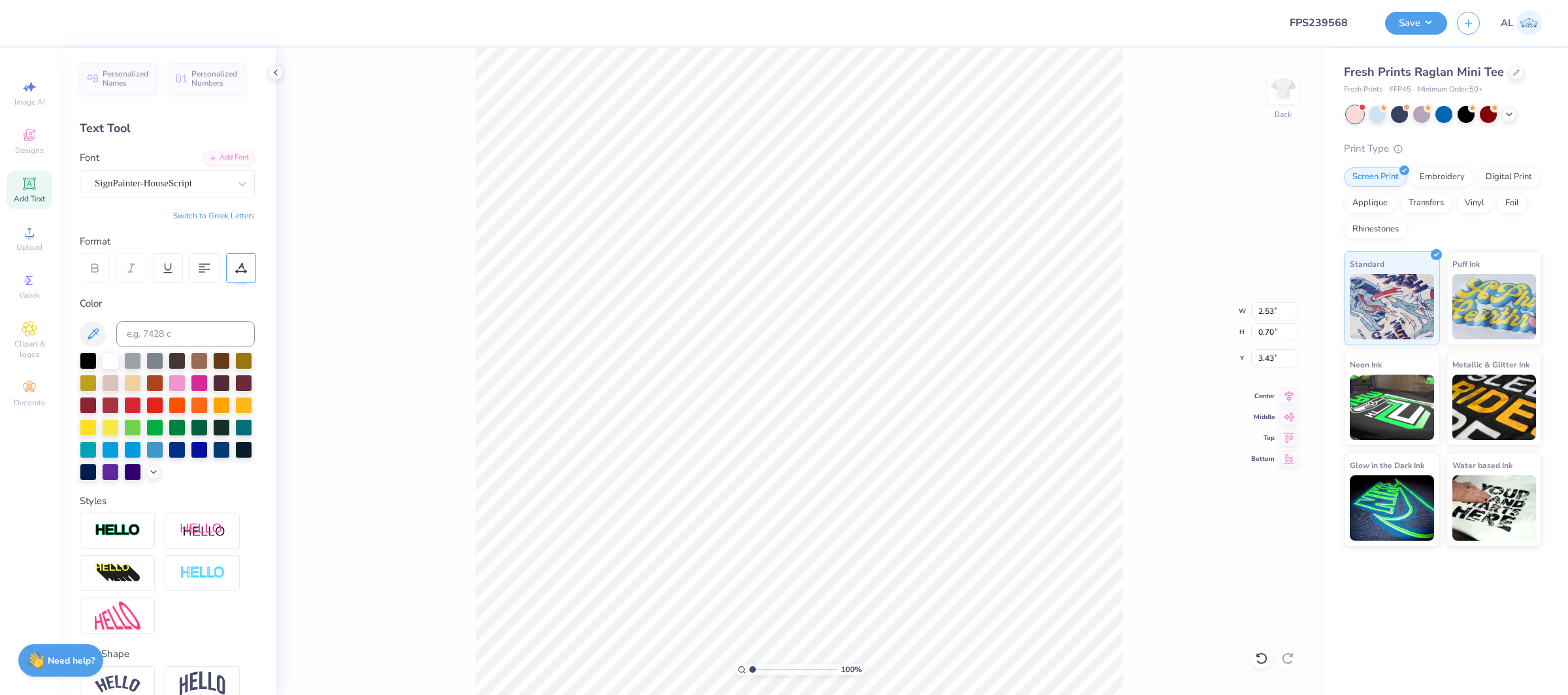
click at [245, 276] on div at bounding box center [242, 268] width 30 height 30
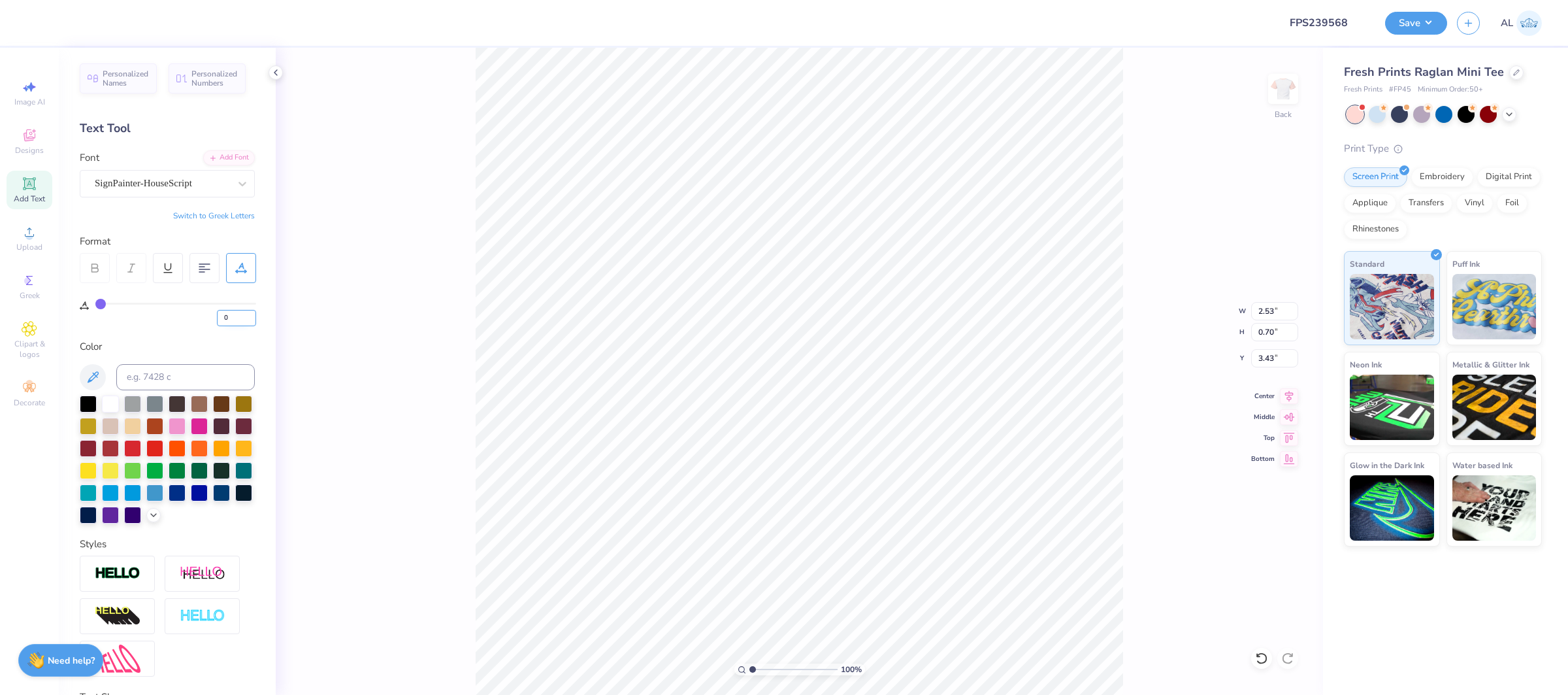
click at [224, 318] on input "0" at bounding box center [237, 318] width 39 height 16
type input "10"
type input "3.15"
type input "0.81"
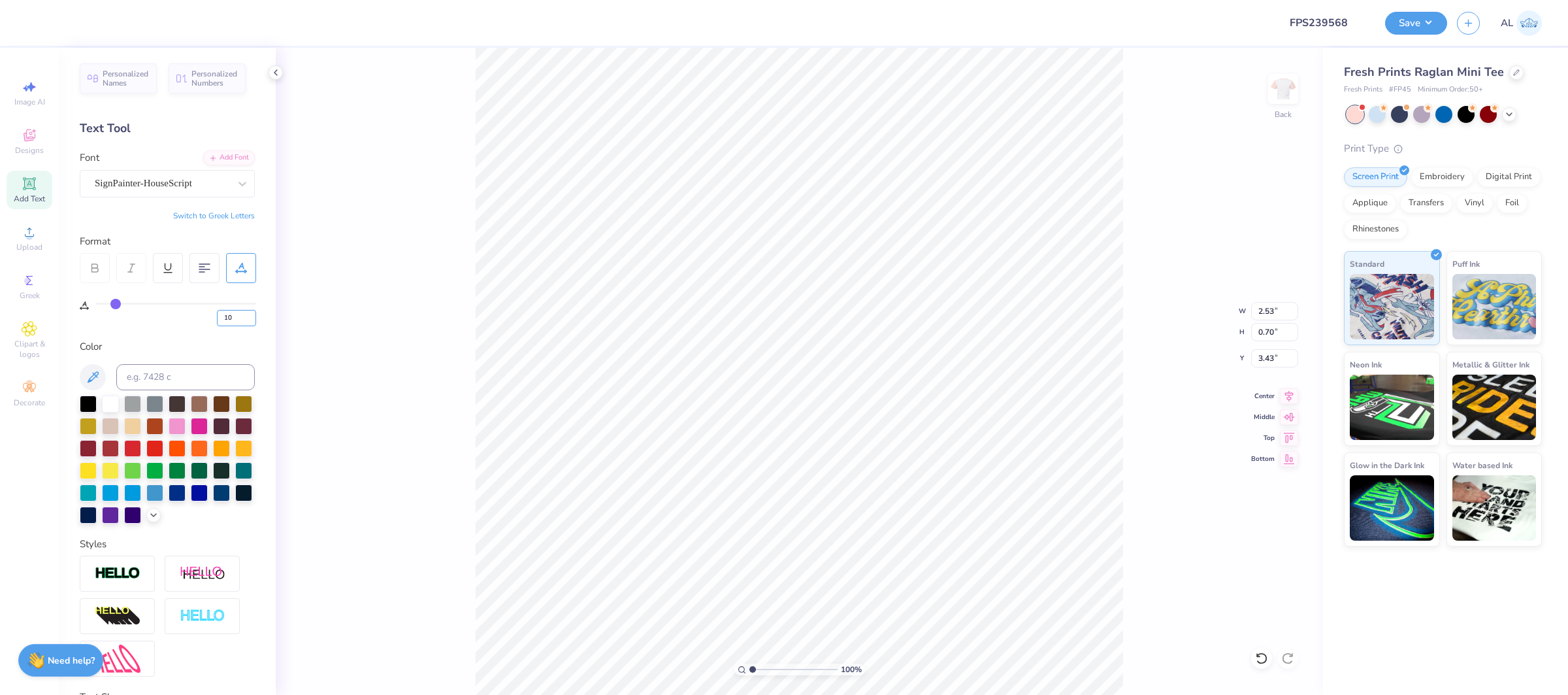
type input "3.38"
type input "4.23"
click at [781, 670] on input "range" at bounding box center [794, 669] width 88 height 12
type input "3.36"
type input "4.24"
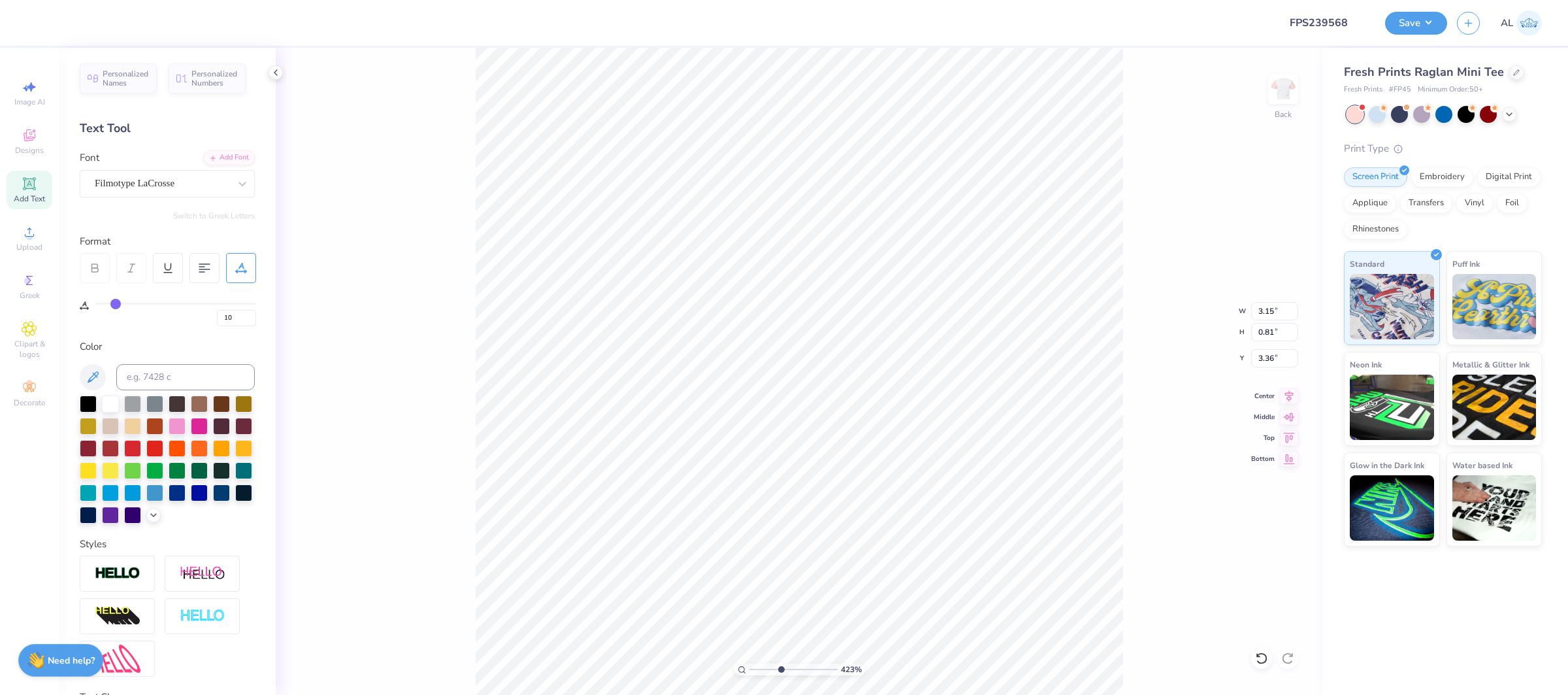
type input "2.45"
type input "1.50"
type input "0"
drag, startPoint x: 782, startPoint y: 669, endPoint x: 732, endPoint y: 669, distance: 50.0
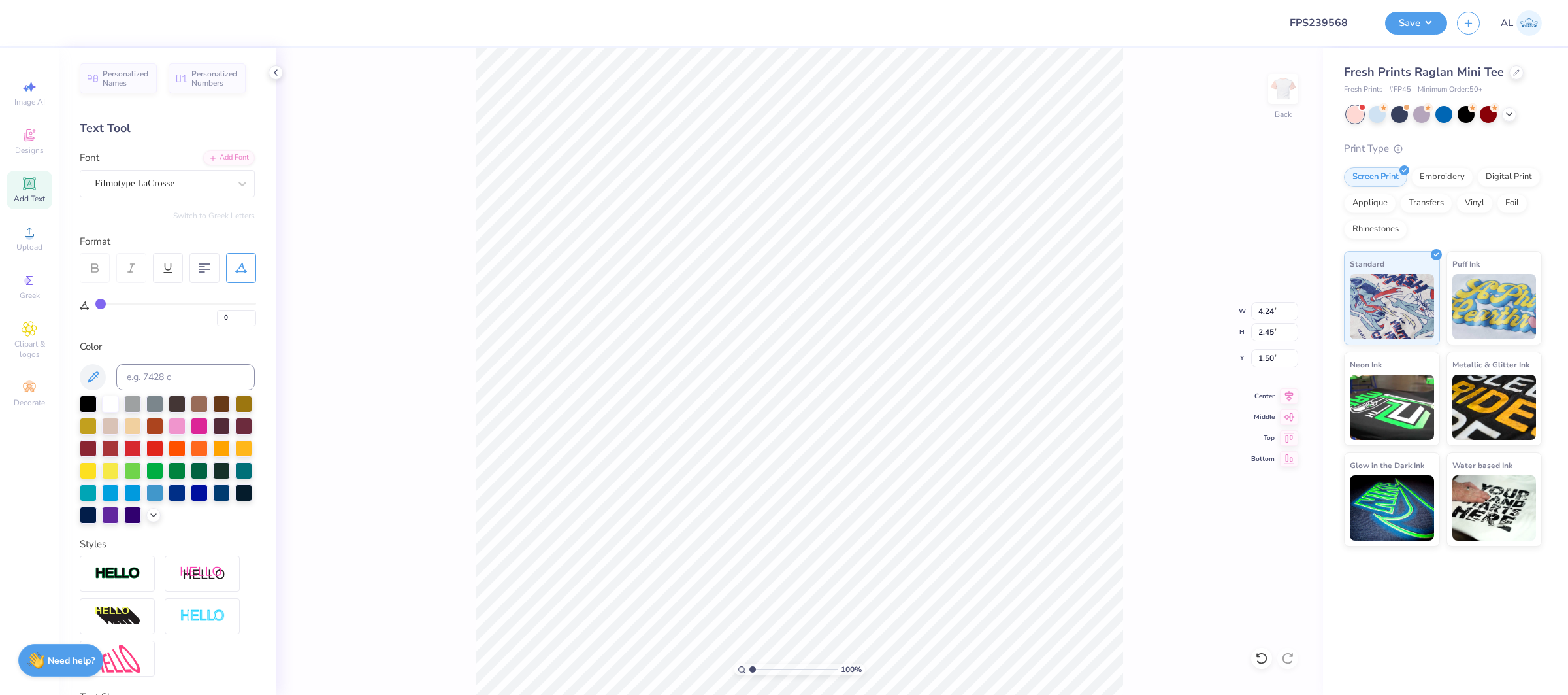
type input "1"
click at [750, 669] on input "range" at bounding box center [794, 669] width 88 height 12
type input "1.78"
drag, startPoint x: 801, startPoint y: 667, endPoint x: 808, endPoint y: 668, distance: 7.1
type input "7.41"
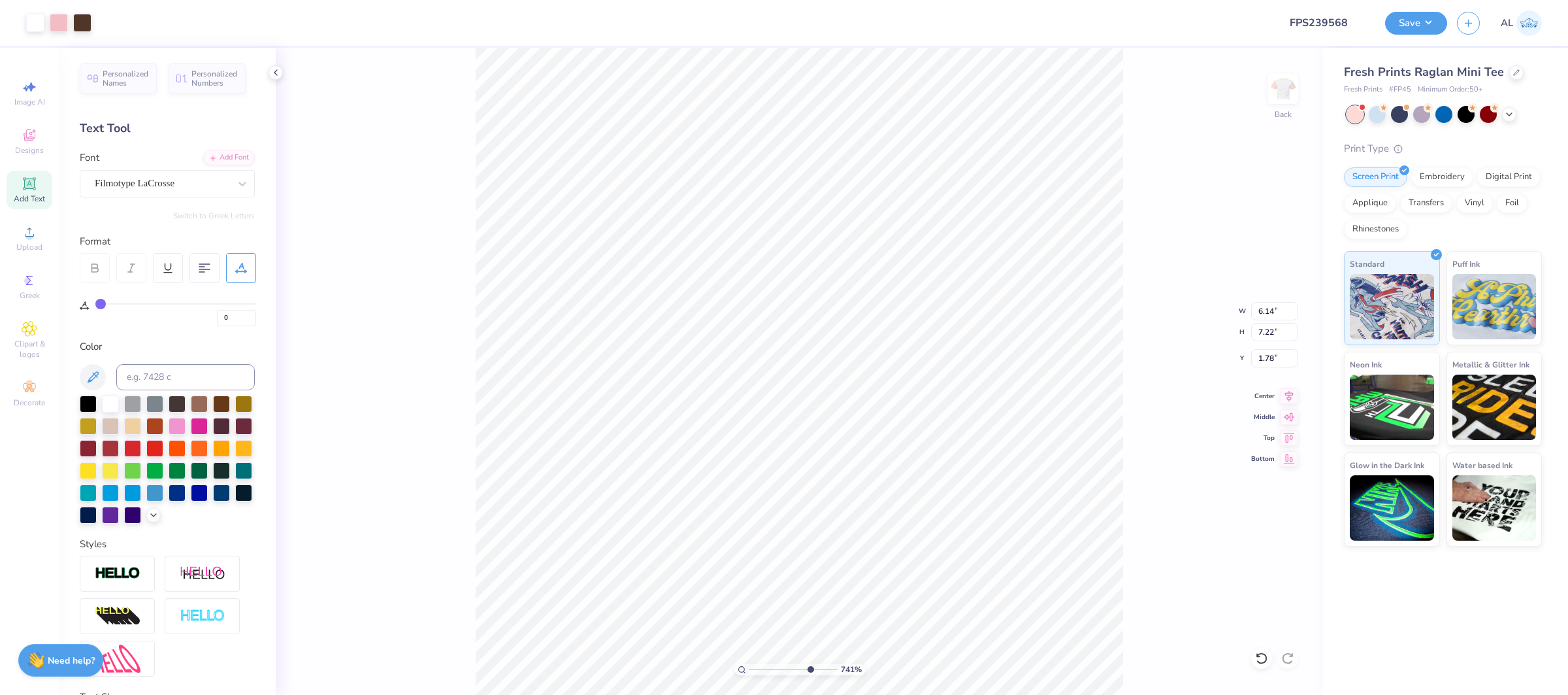
click at [808, 668] on input "range" at bounding box center [794, 669] width 88 height 12
type input "6.11"
type input "7.18"
type input "1.82"
type input "6.10"
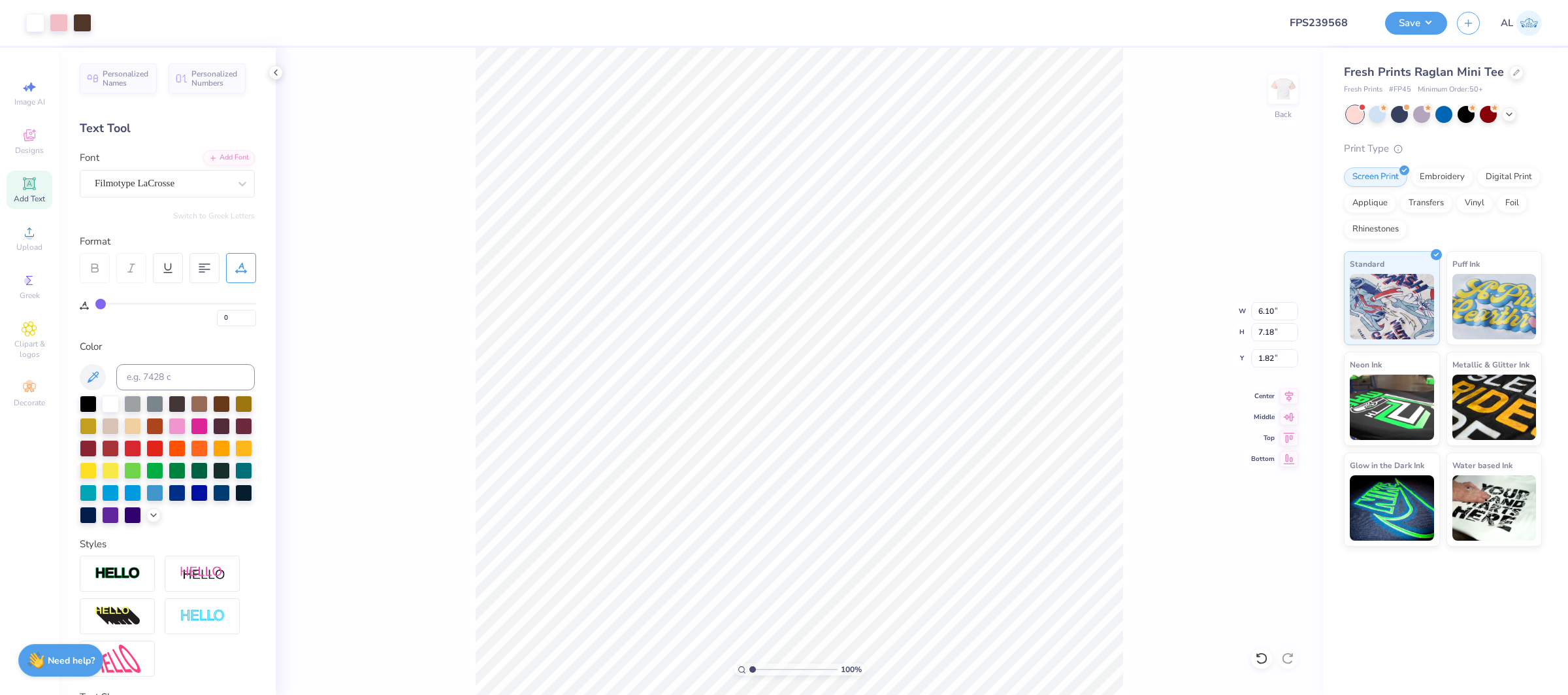
type input "1"
click at [697, 667] on div "100 %" at bounding box center [799, 372] width 648 height 648
drag, startPoint x: 732, startPoint y: 673, endPoint x: 283, endPoint y: 356, distance: 549.6
click at [283, 356] on div "100 % Back W 6.10 6.10 " H 7.18 7.18 " Y 1.82 1.82 " Center Middle Top Bottom" at bounding box center [799, 371] width 1048 height 647
click at [1293, 398] on icon at bounding box center [1289, 394] width 19 height 16
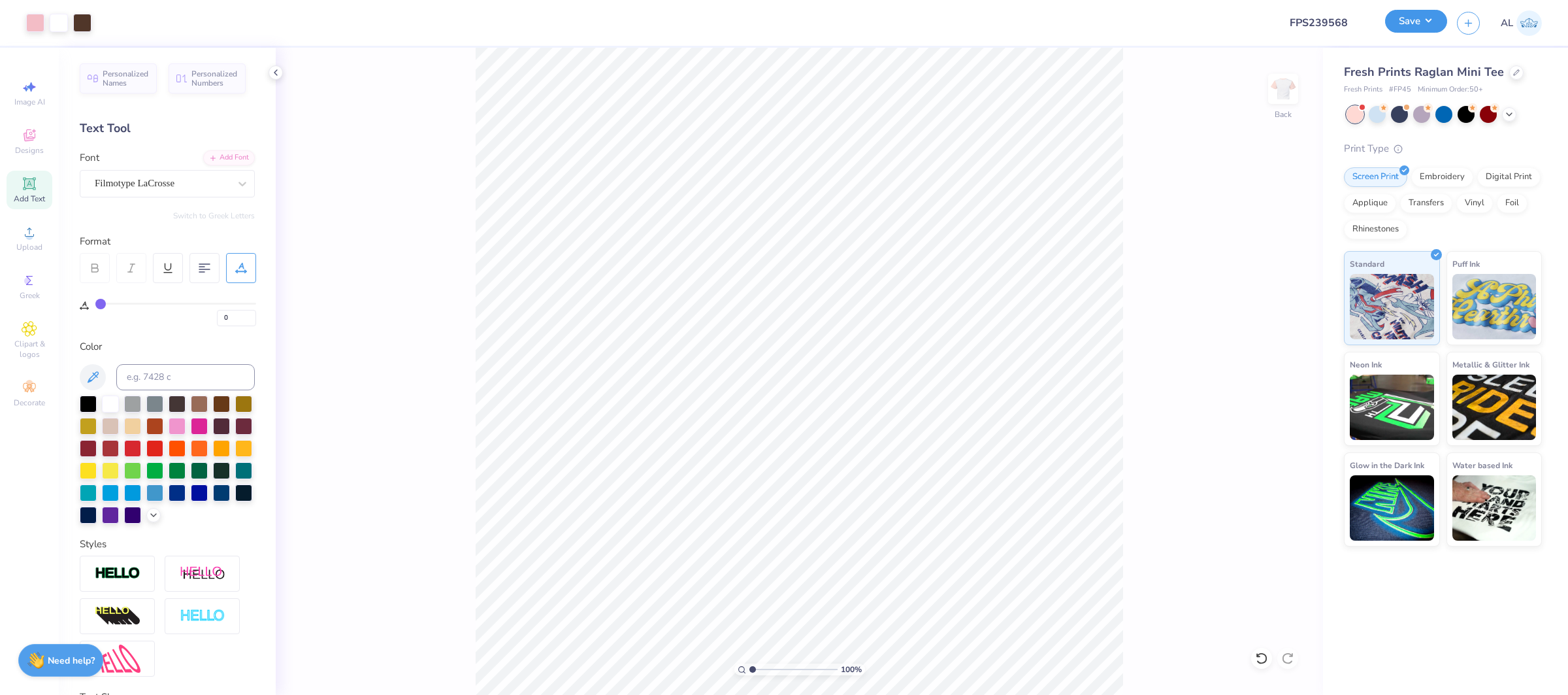
click at [1419, 20] on button "Save" at bounding box center [1416, 21] width 62 height 22
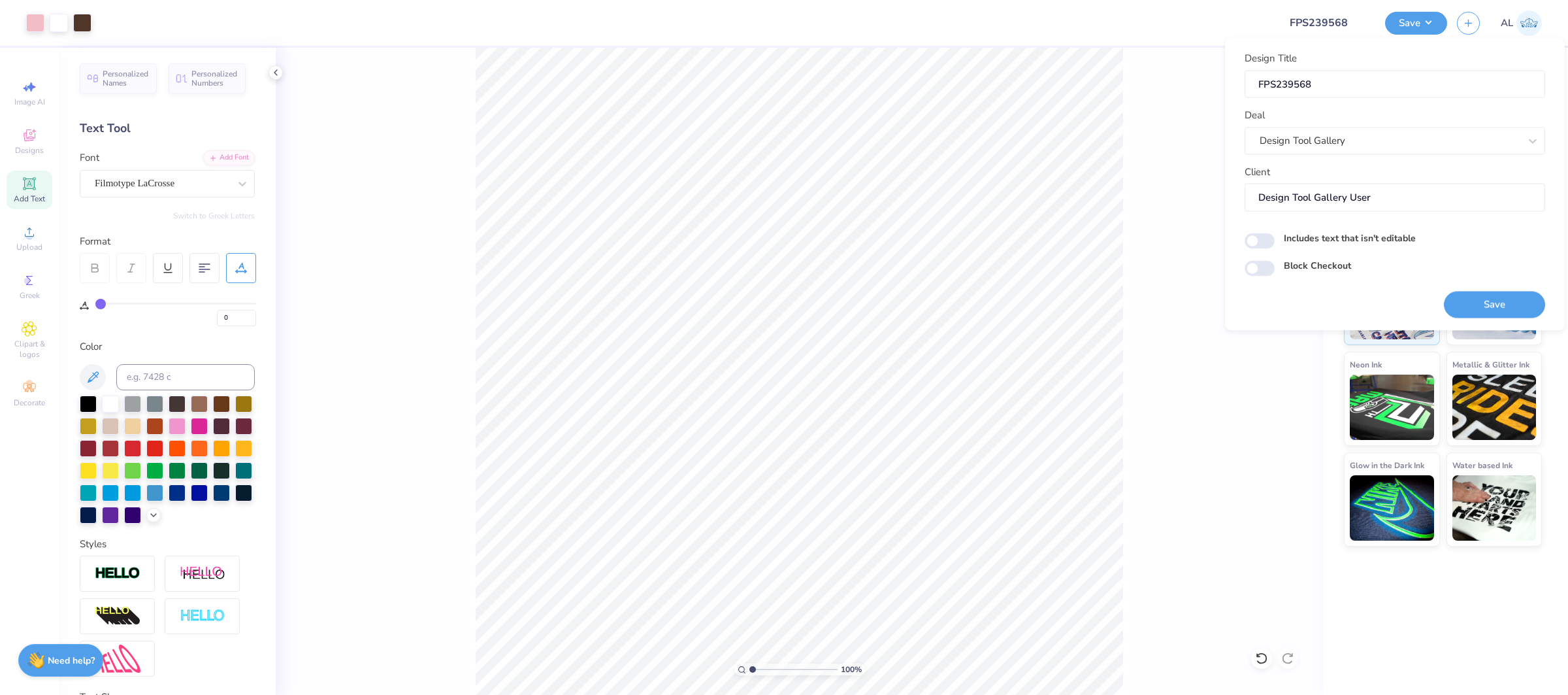
drag, startPoint x: 1511, startPoint y: 310, endPoint x: 151, endPoint y: 1, distance: 1394.7
click at [1511, 310] on button "Save" at bounding box center [1495, 304] width 101 height 27
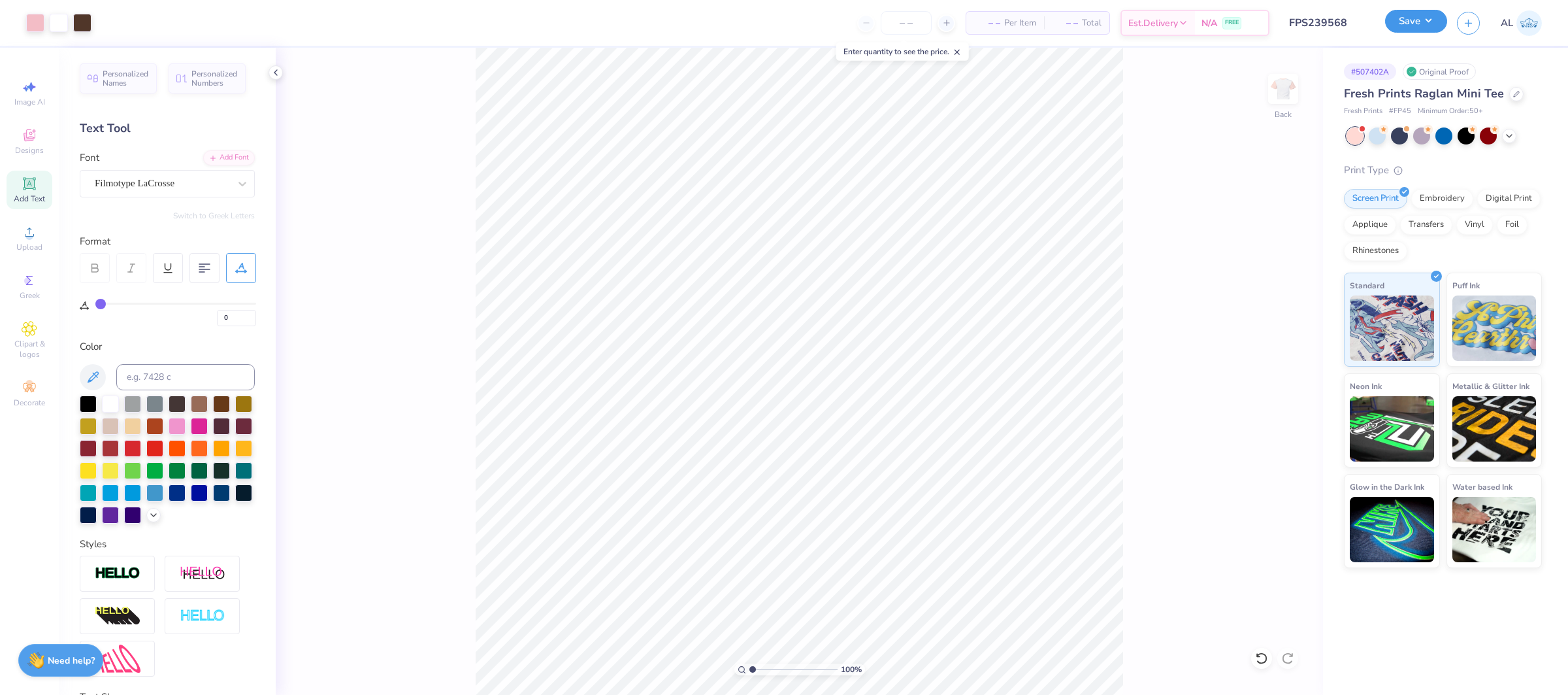
click at [1411, 25] on button "Save" at bounding box center [1416, 21] width 62 height 22
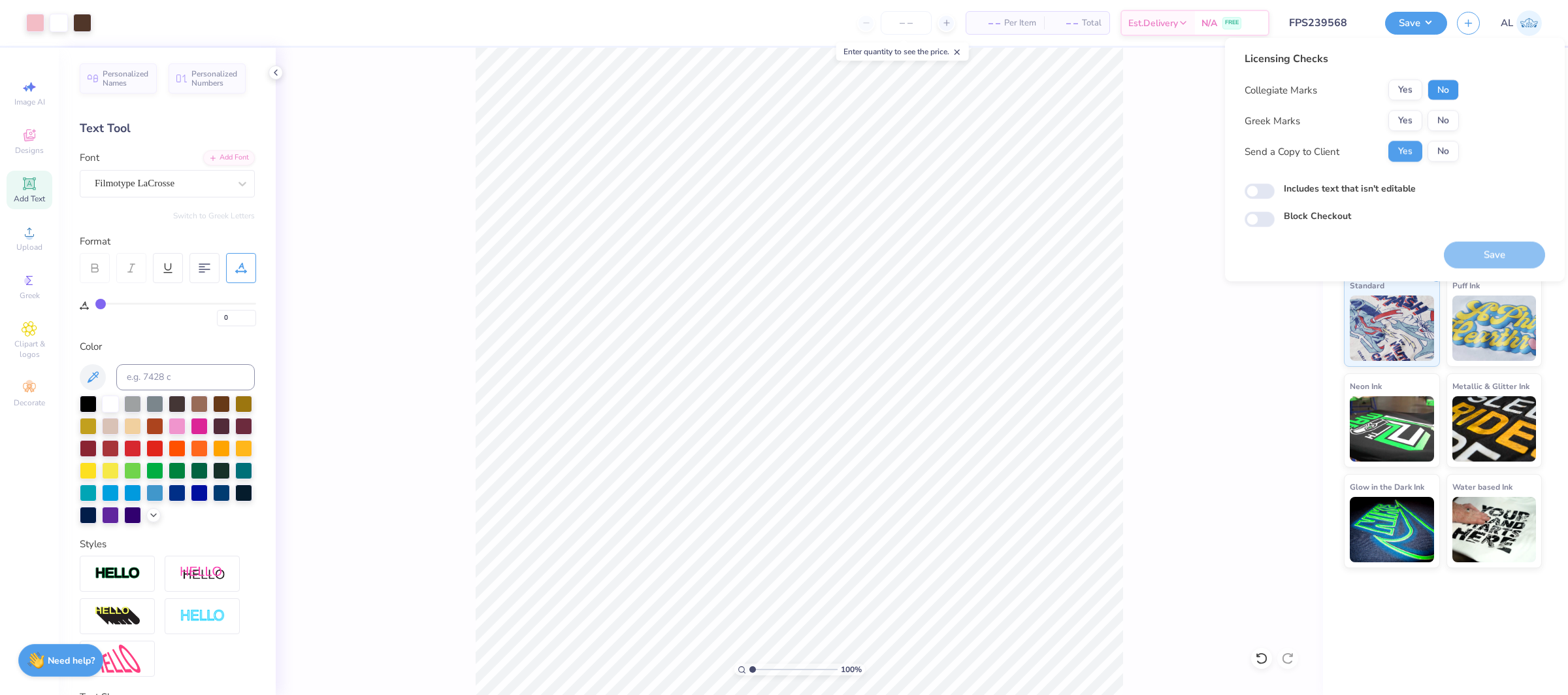
click at [1434, 83] on button "No" at bounding box center [1443, 90] width 32 height 21
click at [1416, 108] on div "Collegiate Marks Yes No Greek Marks Yes No Send a Copy to Client Yes No" at bounding box center [1352, 121] width 214 height 82
click at [1412, 113] on button "Yes" at bounding box center [1405, 121] width 34 height 21
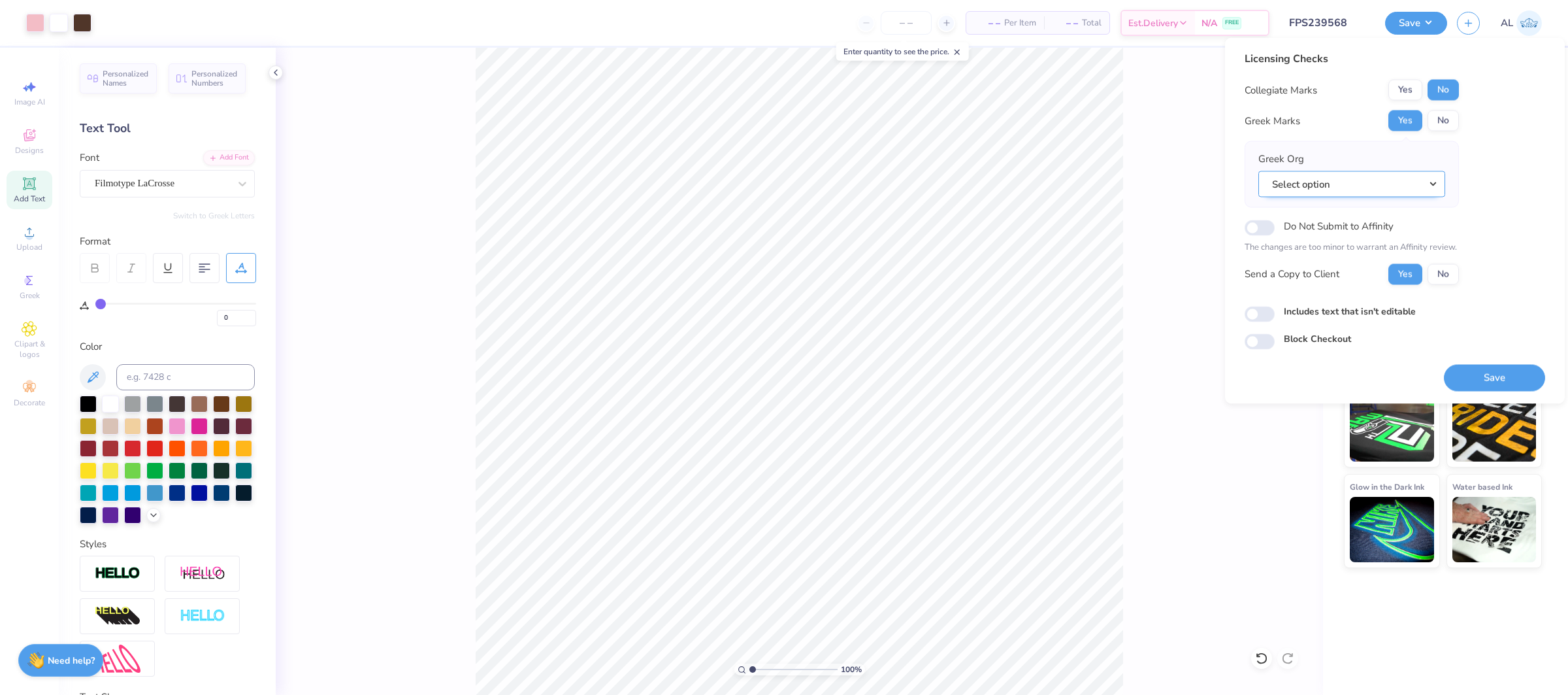
click at [1406, 180] on button "Select option" at bounding box center [1352, 184] width 187 height 27
click at [1369, 291] on link "Kappa Alpha Theta" at bounding box center [1352, 290] width 176 height 22
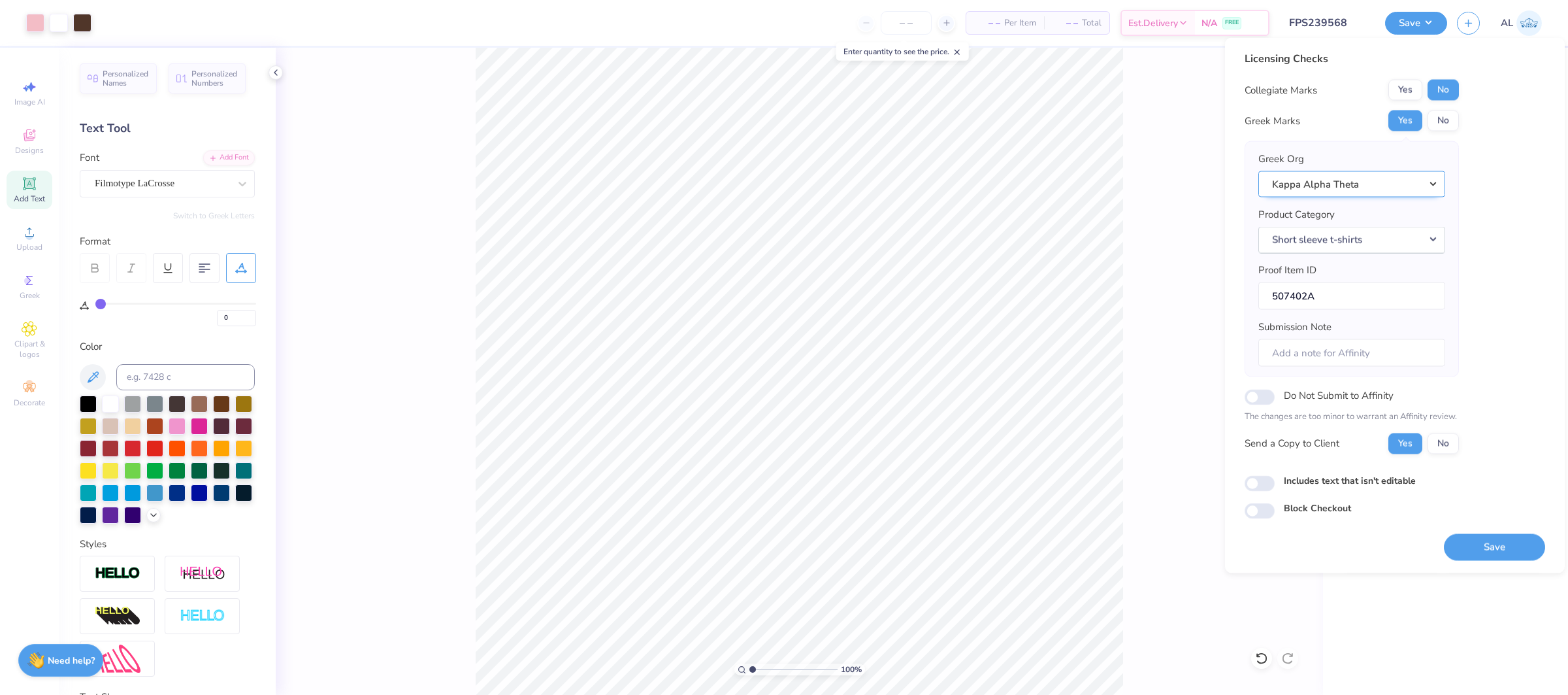
scroll to position [0, 0]
click at [1473, 544] on button "Save" at bounding box center [1495, 547] width 101 height 27
